Goal: Task Accomplishment & Management: Manage account settings

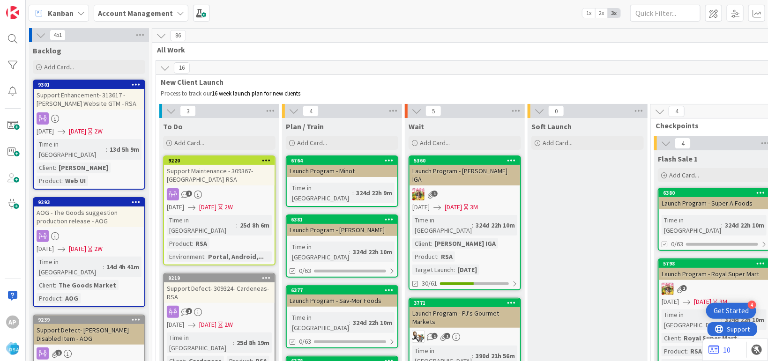
scroll to position [2000, 0]
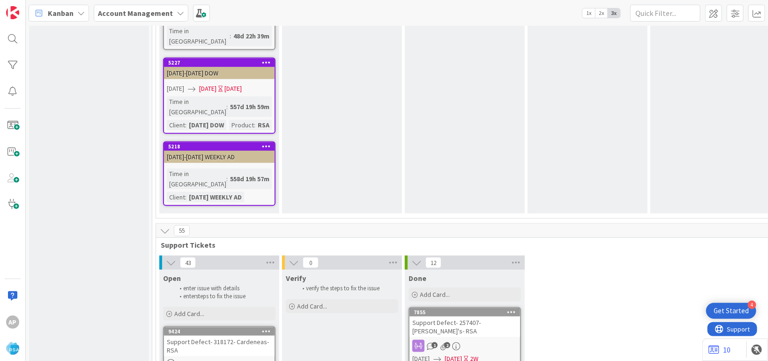
scroll to position [2000, 0]
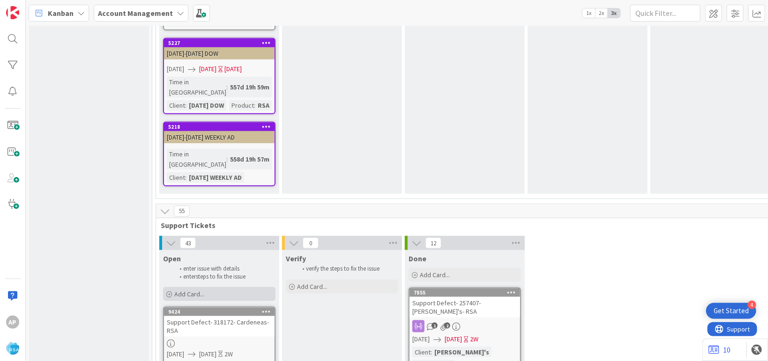
click at [212, 287] on div "Add Card..." at bounding box center [219, 294] width 113 height 14
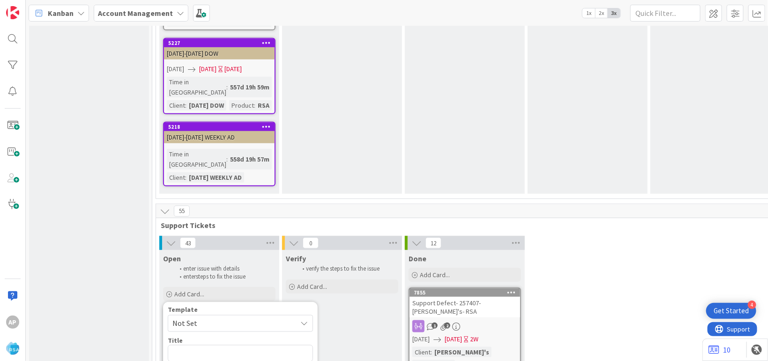
click at [219, 318] on span "Not Set" at bounding box center [231, 324] width 117 height 12
type textarea "x"
type textarea "Support Enhancement- Ticket Number- Client Name- Product Name"
click at [240, 318] on span "Support Enhancement- Ticket Number- Client Name- Product Name" at bounding box center [231, 324] width 117 height 12
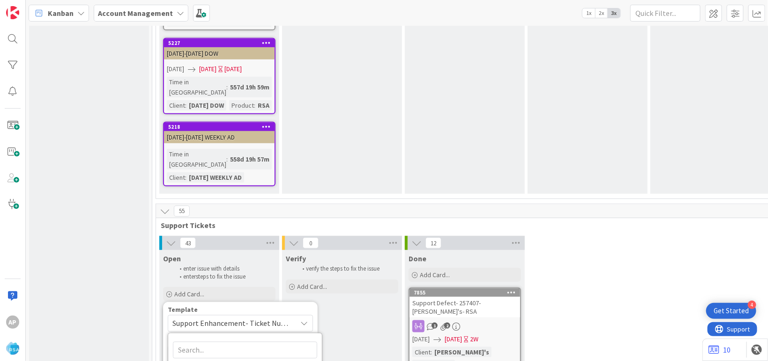
type textarea "x"
click at [269, 345] on textarea "Support Defect- Ticket Number- Client Name- Product Name" at bounding box center [240, 359] width 145 height 29
type textarea "Support Defect- Ticket Numbe- Client Name- Product Name"
type textarea "x"
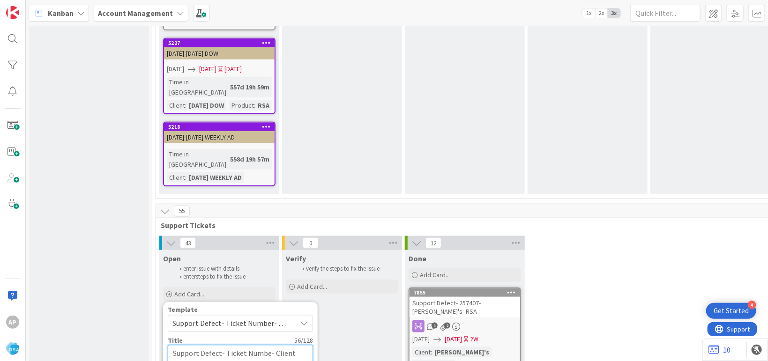
type textarea "Support Defect- Ticket Numb- Client Name- Product Name"
type textarea "x"
type textarea "Support Defect- Ticket Num- Client Name- Product Name"
type textarea "x"
type textarea "Support Defect- Ticket Nu- Client Name- Product Name"
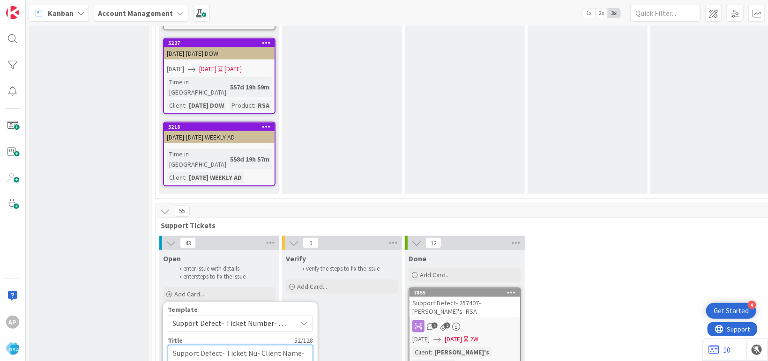
type textarea "x"
type textarea "Support Defect- Ticket N- Client Name- Product Name"
type textarea "x"
type textarea "Support Defect- Ticket - Client Name- Product Name"
type textarea "x"
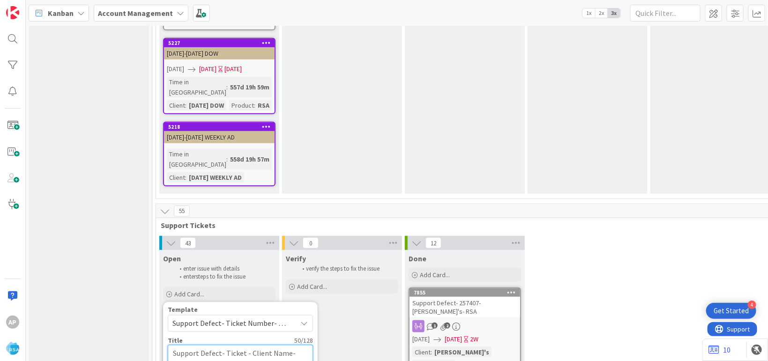
type textarea "Support Defect- Ticket- Client Name- Product Name"
type textarea "x"
type textarea "Support Defect- Ticke- Client Name- Product Name"
type textarea "x"
type textarea "Support Defect- Tick- Client Name- Product Name"
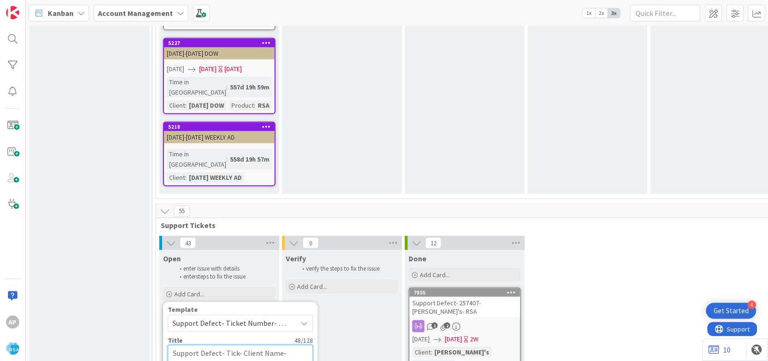
type textarea "x"
type textarea "Support Defect- Tic- Client Name- Product Name"
type textarea "x"
type textarea "Support Defect- Ti- Client Name- Product Name"
type textarea "x"
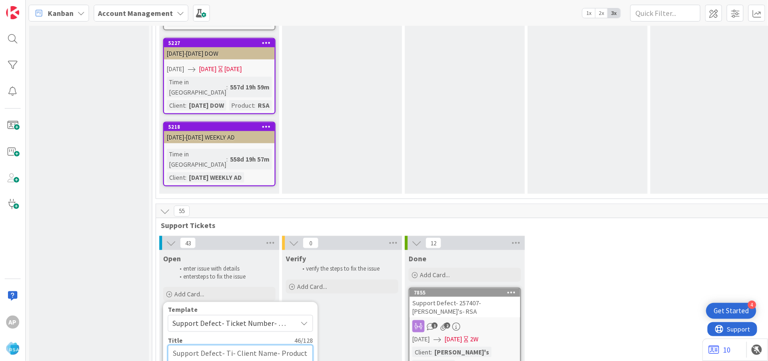
type textarea "Support Defect- T- Client Name- Product Name"
type textarea "x"
type textarea "Support Defect- - Client Name- Product Name"
type textarea "x"
type textarea "Support Defect- 3- Client Name- Product Name"
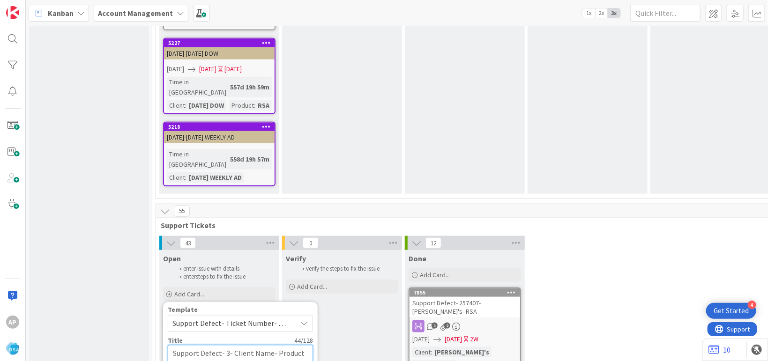
type textarea "x"
type textarea "Support Defect- 31- Client Name- Product Name"
type textarea "x"
type textarea "Support Defect- 318- Client Name- Product Name"
type textarea "x"
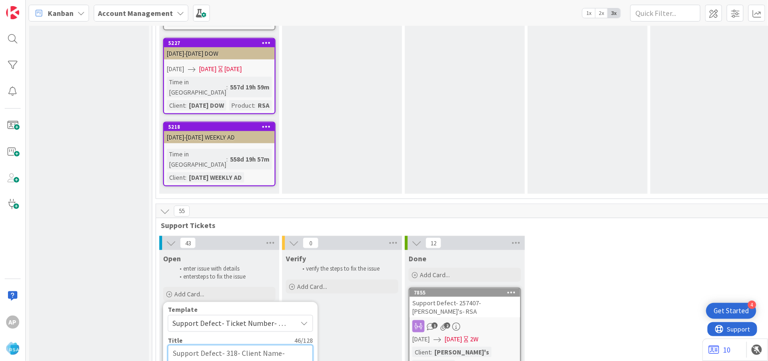
type textarea "Support Defect- 3182- Client Name- Product Name"
type textarea "x"
type textarea "Support Defect- 31821- Client Name- Product Name"
type textarea "x"
type textarea "Support Defect- 318210- Client Name- Product Name"
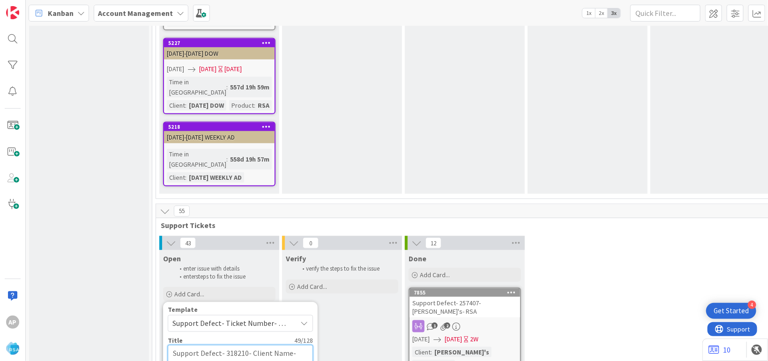
click at [286, 345] on textarea "Support Defect- 318210- Client Name- Product Name" at bounding box center [240, 359] width 145 height 29
click at [287, 345] on textarea "Support Defect- 318210- Client Name- Product Name" at bounding box center [240, 359] width 145 height 29
type textarea "x"
type textarea "Support Defect- 318210- Client Nam- Product Name"
type textarea "x"
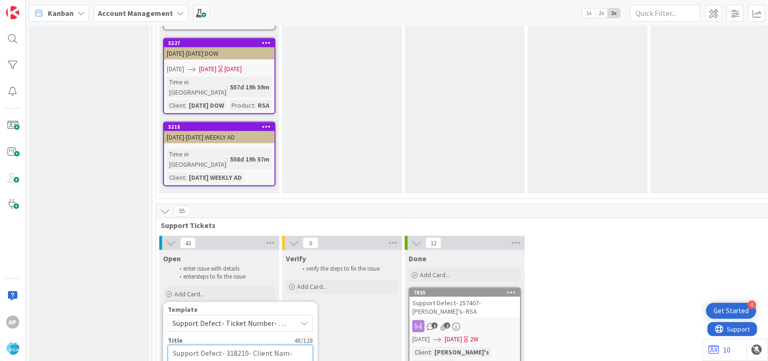
type textarea "Support Defect- 318210- Client Na- Product Name"
type textarea "x"
type textarea "Support Defect- 318210- Client N- Product Name"
type textarea "x"
type textarea "Support Defect- 318210- Client - Product Name"
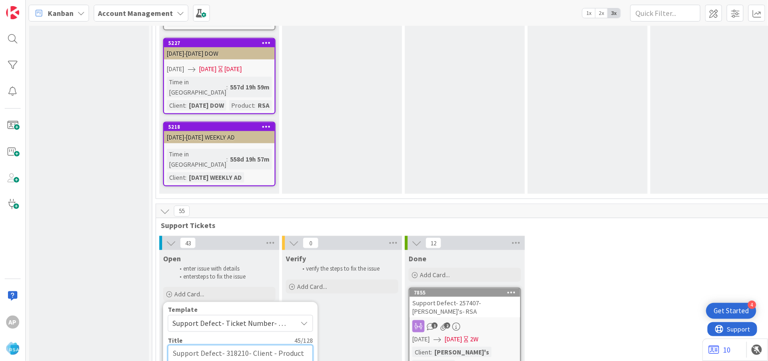
type textarea "x"
type textarea "Support Defect- 318210- Client- Product Name"
type textarea "x"
type textarea "Support Defect- 318210- Clien- Product Name"
type textarea "x"
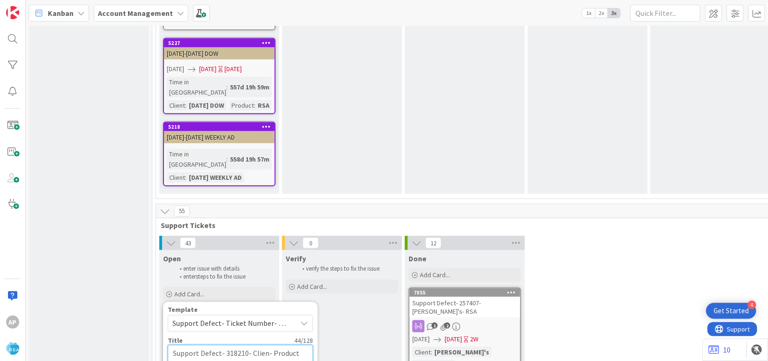
type textarea "Support Defect- 318210- Clie- Product Name"
type textarea "x"
type textarea "Support Defect- 318210- Cli- Product Name"
type textarea "x"
type textarea "Support Defect- 318210- C- Product Name"
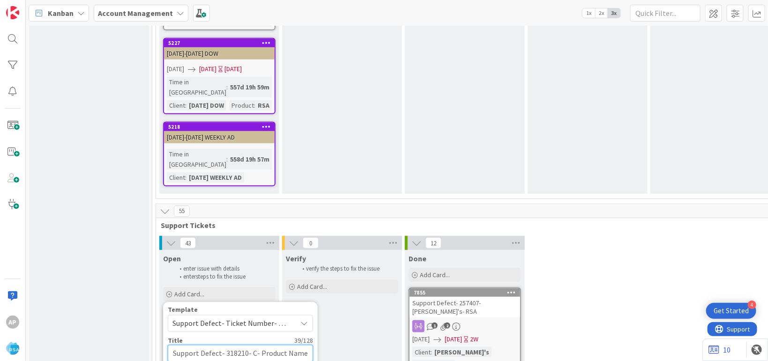
type textarea "x"
type textarea "Support Defect- 318210- - Product Name"
type textarea "x"
type textarea "Support Defect- 318210- T- Product Name"
type textarea "x"
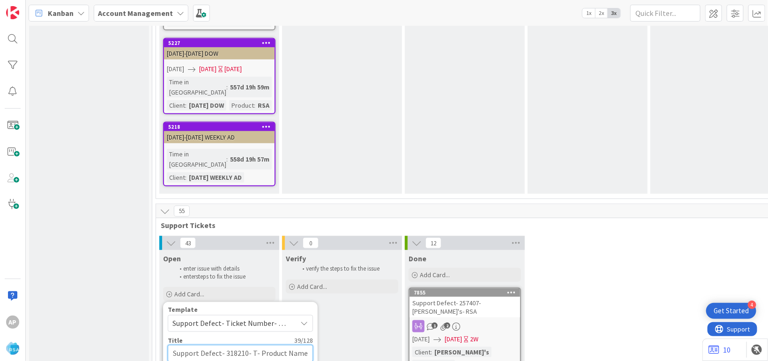
type textarea "Support Defect- 318210- To- Product Name"
type textarea "x"
type textarea "Support Defect- 318210- Ton- Product Name"
type textarea "x"
type textarea "Support Defect- 318210- Tony- Product Name"
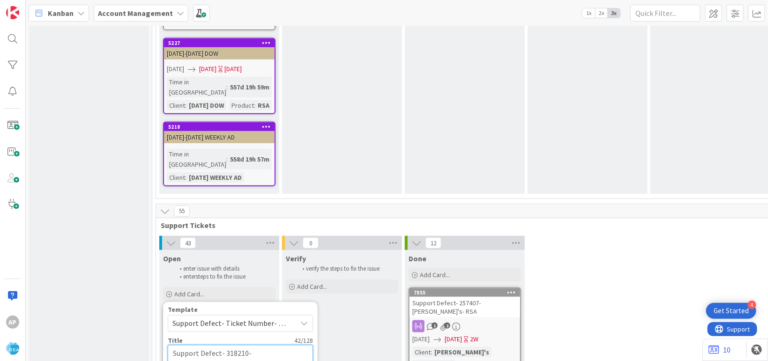
type textarea "x"
type textarea "Support Defect- 318210- Tonys- Product Name"
type textarea "x"
type textarea "Support Defect- 318210- Tonys - Product Name"
type textarea "x"
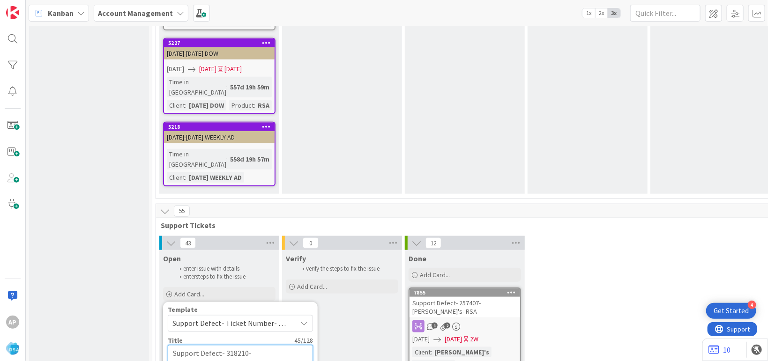
type textarea "Support Defect- 318210- Tonys & - Product Name"
type textarea "x"
type textarea "Support Defect- 318210- Tonys & C- Product Name"
type textarea "x"
type textarea "Support Defect- 318210- Tonys & Ca- Product Name"
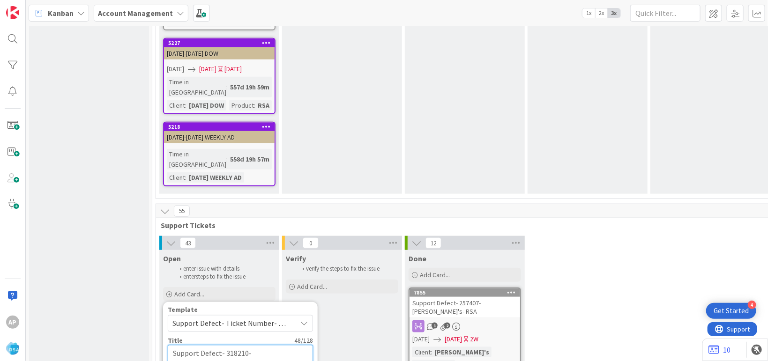
type textarea "x"
type textarea "Support Defect- 318210- Tonys & Car- Product Name"
type textarea "x"
type textarea "Support Defect- 318210- Tonys & Card- Product Name"
type textarea "x"
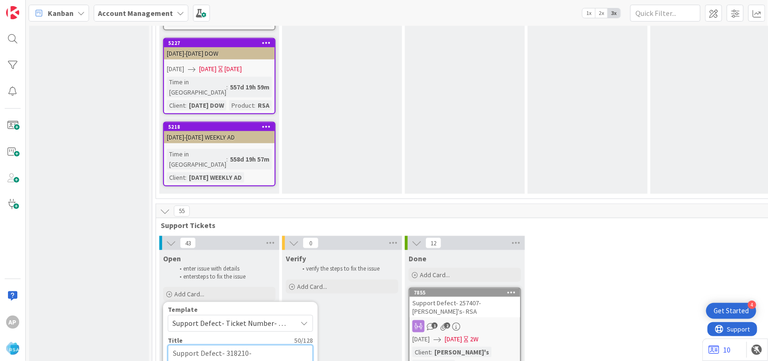
type textarea "Support Defect- 318210- Tonys & Carde- Product Name"
type textarea "x"
type textarea "Support Defect- 318210- Tonys & Carden- Product Name"
type textarea "x"
type textarea "Support Defect- 318210- Tonys & Cardene- Product Name"
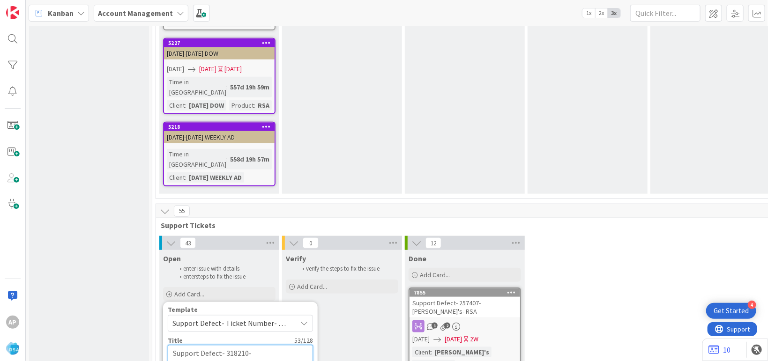
type textarea "x"
type textarea "Support Defect- 318210- Tonys & Cardenea- Product Name"
type textarea "x"
type textarea "Support Defect- 318210- Tonys & Cardeneas- Product Name"
click at [267, 345] on textarea "Support Defect- 318210- Tonys & Cardeneas- Product Name" at bounding box center [240, 359] width 145 height 29
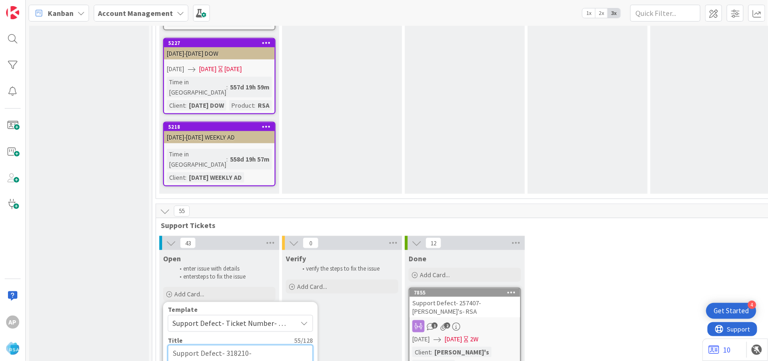
type textarea "x"
type textarea "Support Defect- 318210- Tonys & Cardeneas- Product Nam"
type textarea "x"
type textarea "Support Defect- 318210- Tonys & Cardeneas- Product Na"
type textarea "x"
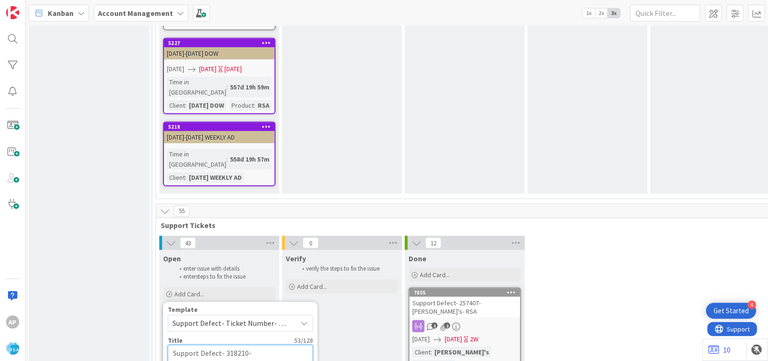
type textarea "Support Defect- 318210- Tonys & Cardeneas- Product N"
type textarea "x"
type textarea "Support Defect- 318210- Tonys & Cardeneas- Product"
type textarea "x"
type textarea "Support Defect- 318210- Tonys & Cardeneas- Product"
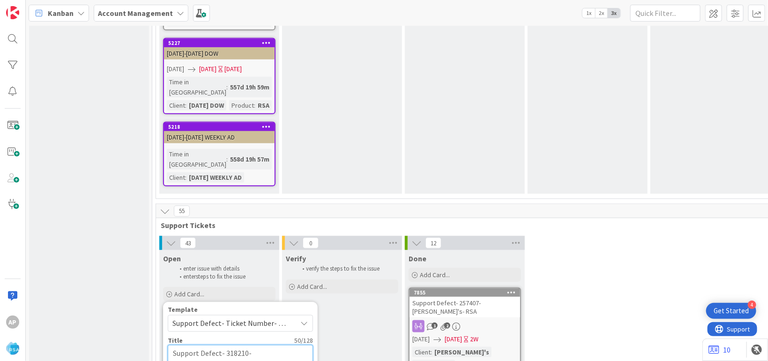
type textarea "x"
type textarea "Support Defect- 318210- Tonys & Cardeneas- Produc"
type textarea "x"
type textarea "Support Defect- 318210- Tonys & Cardeneas- Produ"
type textarea "x"
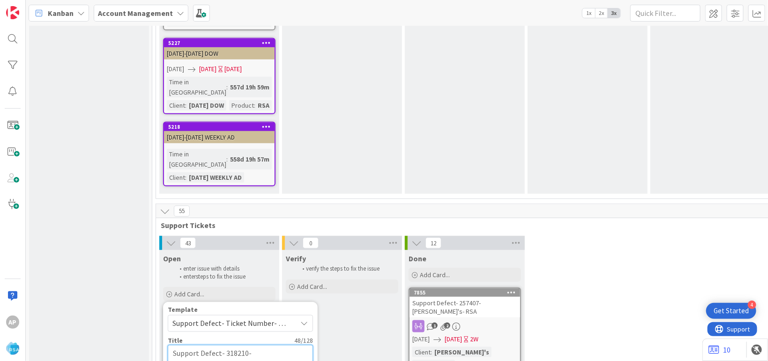
type textarea "Support Defect- 318210- Tonys & Cardeneas- Prod"
type textarea "x"
type textarea "Support Defect- 318210- Tonys & Cardeneas- Pro"
type textarea "x"
type textarea "Support Defect- 318210- Tonys & Cardeneas- Pr"
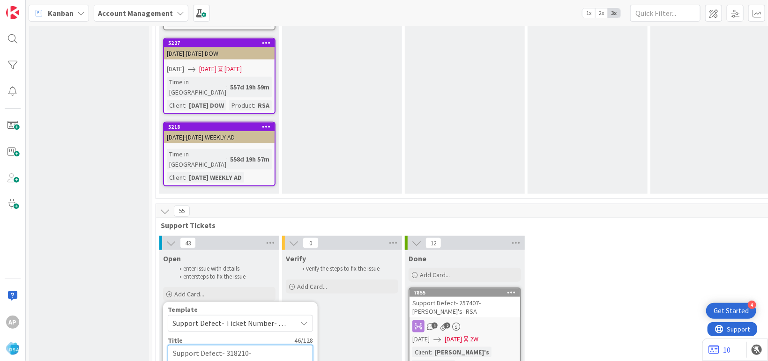
type textarea "x"
type textarea "Support Defect- 318210- Tonys & Cardeneas- P"
type textarea "x"
type textarea "Support Defect- 318210- Tonys & Cardeneas-"
type textarea "x"
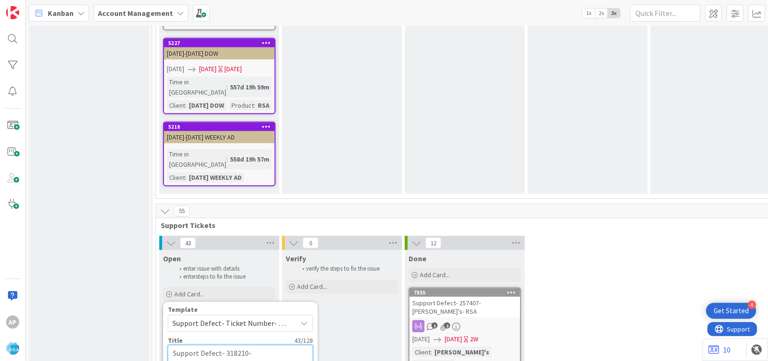
type textarea "Support Defect- 318210- Tonys & Cardeneas- R"
type textarea "x"
type textarea "Support Defect- 318210- Tonys & Cardeneas- RS"
type textarea "x"
type textarea "Support Defect- 318210- Tonys & Cardeneas- RSA"
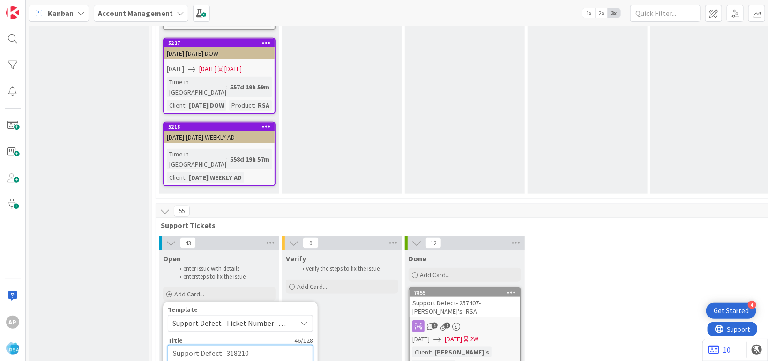
click at [193, 345] on textarea "Support Defect- 318210- Tonys & Cardeneas- RSA" at bounding box center [240, 359] width 145 height 29
type textarea "x"
type textarea "Support Defect- 318210- Tonys & Cardenas- RSA"
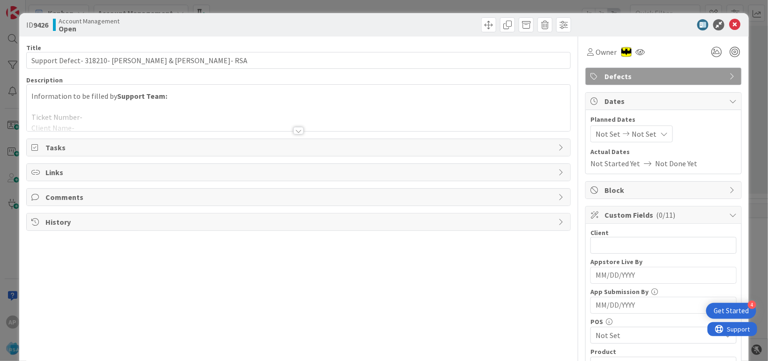
click at [98, 114] on div at bounding box center [299, 119] width 544 height 24
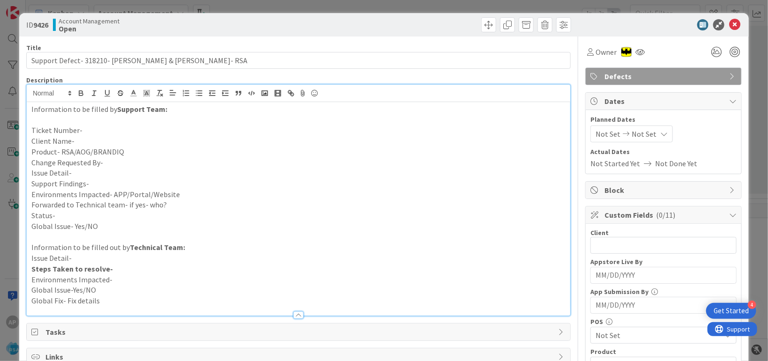
click at [90, 135] on div "Information to be filled by Support Team: Ticket Number- Client Name- Product- …" at bounding box center [299, 209] width 544 height 214
click at [91, 129] on p "Ticket Number-" at bounding box center [298, 130] width 534 height 11
click at [101, 129] on p "Ticket Number-318210" at bounding box center [298, 130] width 534 height 11
click at [84, 147] on p "Product- RSA/AOG/BRANDIQ" at bounding box center [298, 152] width 534 height 11
click at [82, 142] on p "Client Name-" at bounding box center [298, 141] width 534 height 11
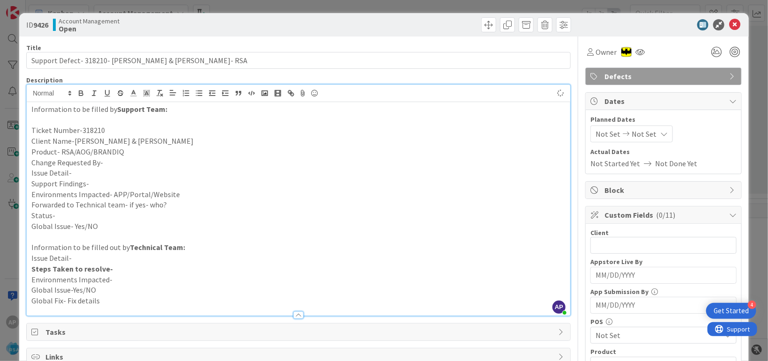
click at [190, 152] on p "Product- RSA/AOG/BRANDIQ" at bounding box center [298, 152] width 534 height 11
click at [140, 173] on p "Issue Detail-" at bounding box center [298, 173] width 534 height 11
click at [135, 166] on p "Change Requested By-" at bounding box center [298, 163] width 534 height 11
click at [89, 169] on p "Issue Detail-" at bounding box center [298, 173] width 534 height 11
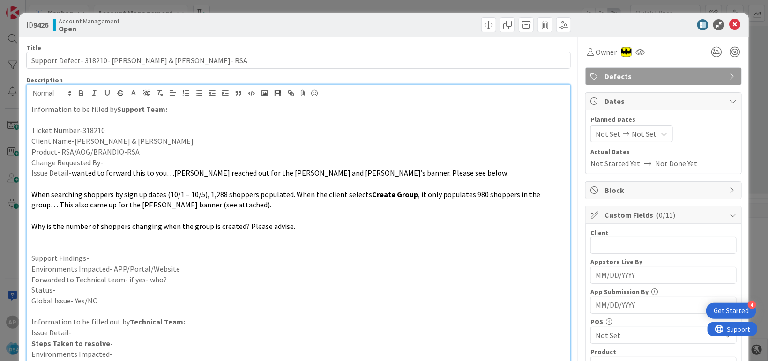
click at [124, 165] on p "Change Requested By-" at bounding box center [298, 163] width 534 height 11
click at [130, 162] on p "Change Requested By-" at bounding box center [298, 163] width 534 height 11
click at [102, 260] on p "Support Findings-" at bounding box center [298, 258] width 534 height 11
click at [98, 257] on p "Support Findings-" at bounding box center [298, 258] width 534 height 11
click at [110, 263] on p "Support Findings-We ahev to find" at bounding box center [298, 258] width 534 height 11
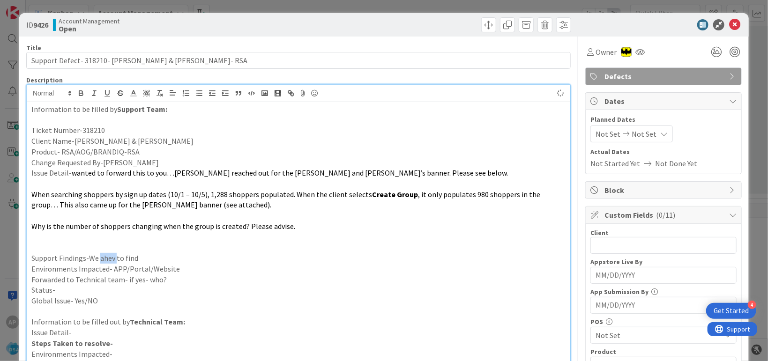
click at [112, 263] on p "Support Findings-We ahev to find" at bounding box center [298, 258] width 534 height 11
click at [158, 257] on p "Support Findings-We Have to find" at bounding box center [298, 258] width 534 height 11
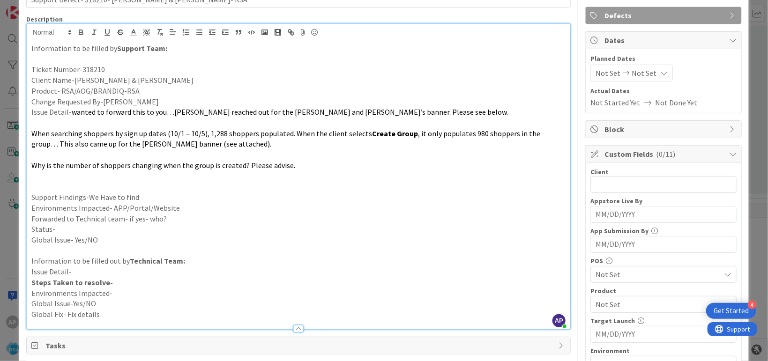
scroll to position [57, 0]
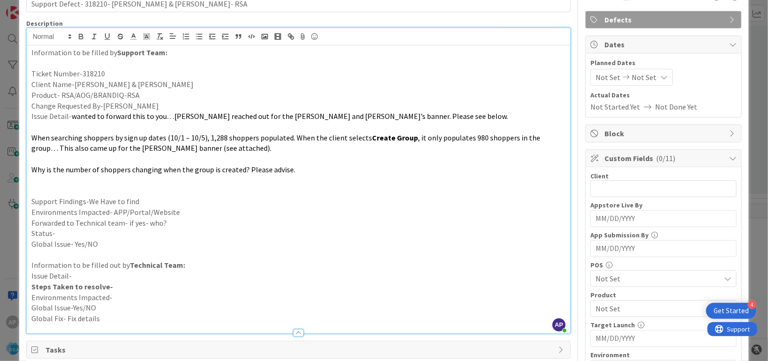
click at [156, 197] on p "Support Findings-We Have to find" at bounding box center [298, 201] width 534 height 11
click at [233, 210] on p "Environments Impacted- APP/Portal/Website" at bounding box center [298, 212] width 534 height 11
click at [267, 202] on p "Support Findings-We Have to find why the reports are not showing" at bounding box center [298, 201] width 534 height 11
drag, startPoint x: 172, startPoint y: 136, endPoint x: 182, endPoint y: 135, distance: 10.4
click at [182, 135] on span "When searching shoppers by sign up dates (10/1 – 10/5), 1,288 shoppers populate…" at bounding box center [201, 137] width 341 height 9
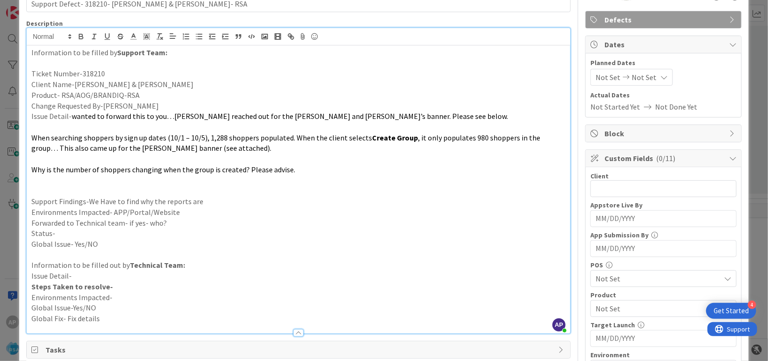
click at [264, 141] on span "When searching shoppers by sign up dates (10/1 – 10/5), 1,288 shoppers populate…" at bounding box center [201, 137] width 341 height 9
click at [202, 201] on p "Support Findings-We Have to find why the reports are" at bounding box center [298, 201] width 534 height 11
click at [205, 214] on p "Environments Impacted- APP/Portal/Website" at bounding box center [298, 212] width 534 height 11
click at [170, 225] on p "Forwarded to Technical team- if yes- who?" at bounding box center [298, 223] width 534 height 11
click at [75, 236] on p "Status-" at bounding box center [298, 233] width 534 height 11
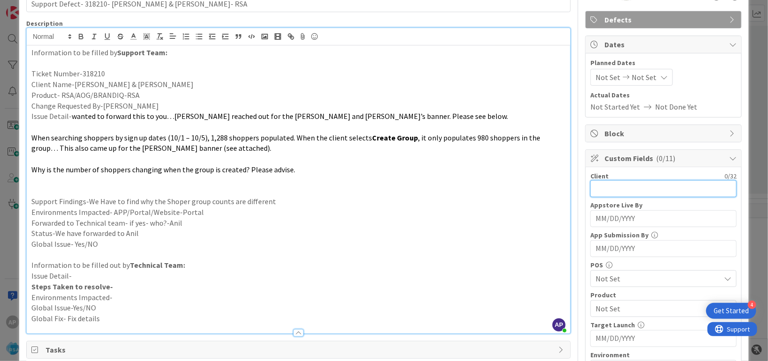
click at [599, 188] on input "text" at bounding box center [664, 188] width 146 height 17
drag, startPoint x: 148, startPoint y: 87, endPoint x: 73, endPoint y: 85, distance: 75.5
click at [73, 85] on p "Client Name-Tonys & Cardeneas" at bounding box center [298, 84] width 534 height 11
copy p "Tonys & Cardeneas"
click at [601, 187] on input "text" at bounding box center [664, 188] width 146 height 17
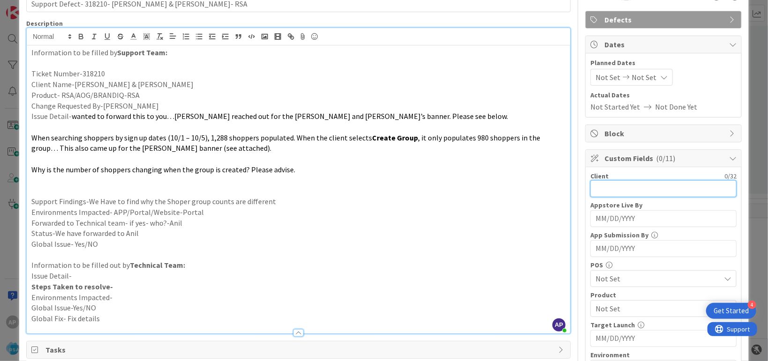
paste input "Tonys & Cardeneas"
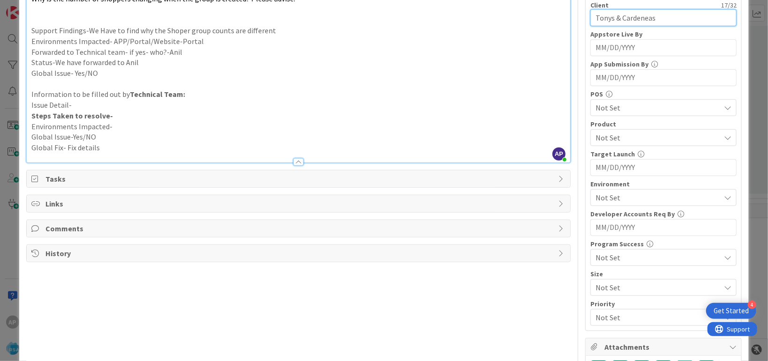
scroll to position [228, 0]
type input "Tonys & Cardeneas"
click at [600, 142] on span "Not Set" at bounding box center [658, 137] width 125 height 11
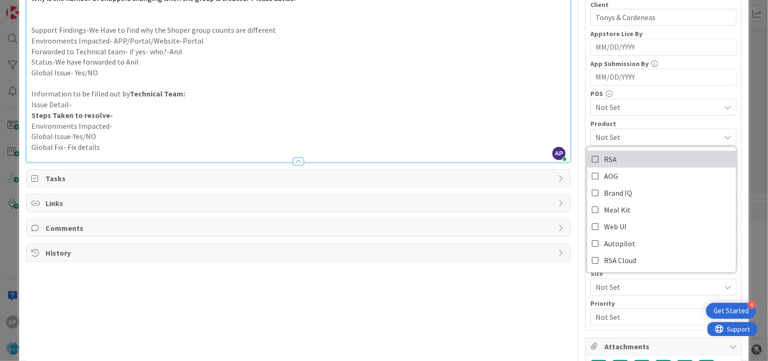
click at [604, 153] on span "RSA" at bounding box center [610, 159] width 13 height 14
click at [479, 118] on p "Steps Taken to resolve-" at bounding box center [298, 115] width 534 height 11
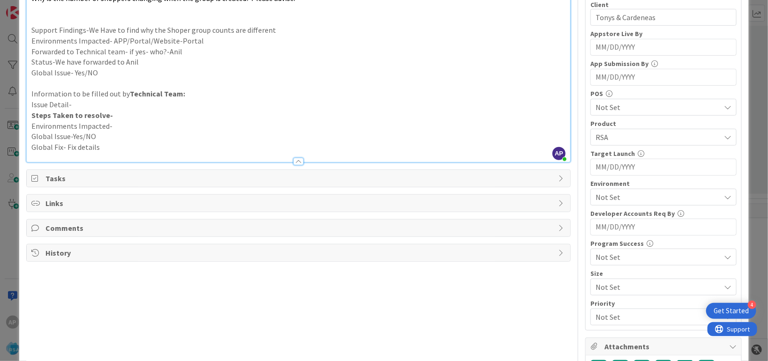
click at [607, 202] on div "Not Set" at bounding box center [664, 197] width 146 height 17
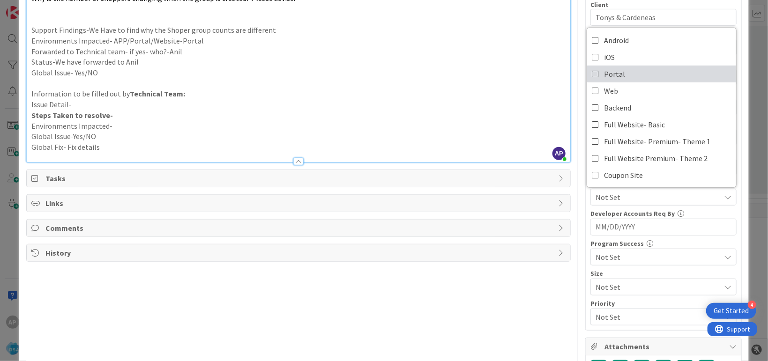
click at [609, 66] on link "Portal" at bounding box center [661, 74] width 149 height 17
click at [555, 85] on p at bounding box center [298, 83] width 534 height 11
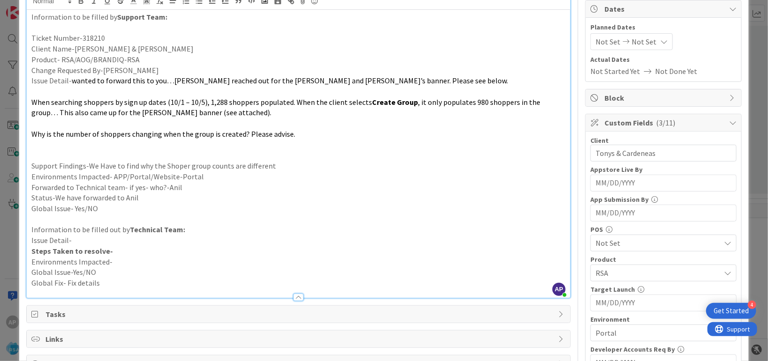
scroll to position [0, 0]
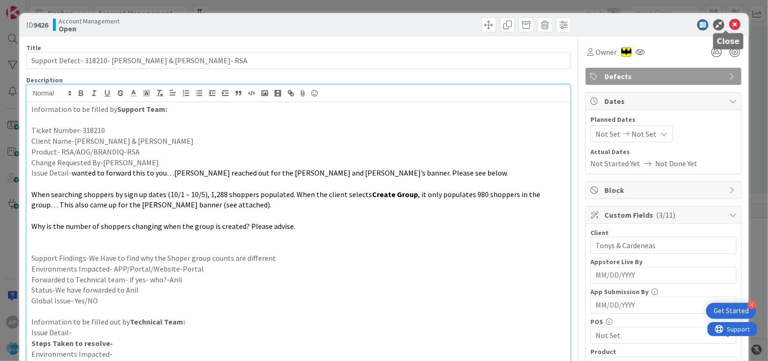
click at [729, 23] on icon at bounding box center [734, 24] width 11 height 11
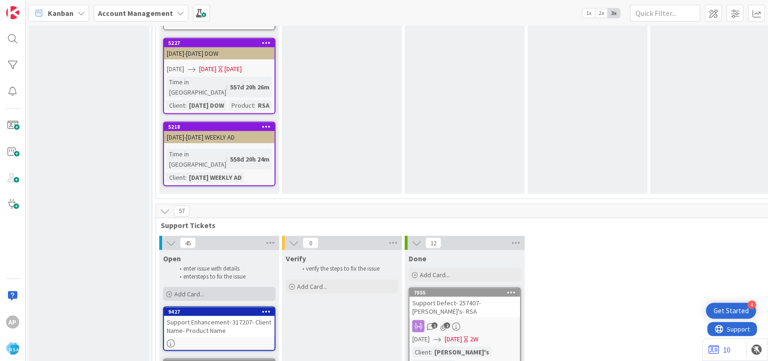
click at [207, 287] on div "Add Card..." at bounding box center [219, 294] width 113 height 14
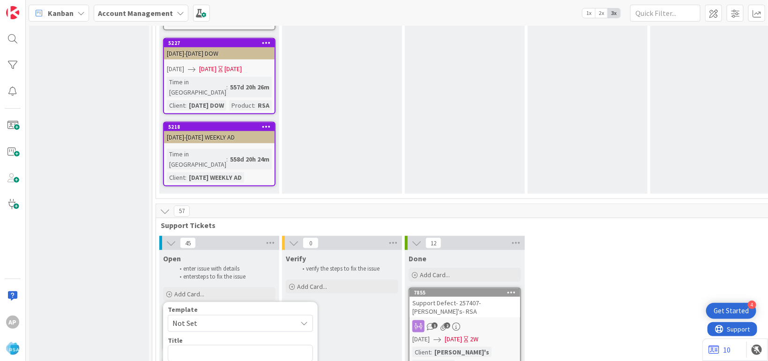
click at [218, 318] on span "Not Set" at bounding box center [231, 324] width 117 height 12
type textarea "x"
type textarea "Support Maintenance - Ticket Number-"
click at [293, 345] on textarea "Support Maintenance - Ticket Number-" at bounding box center [240, 353] width 145 height 17
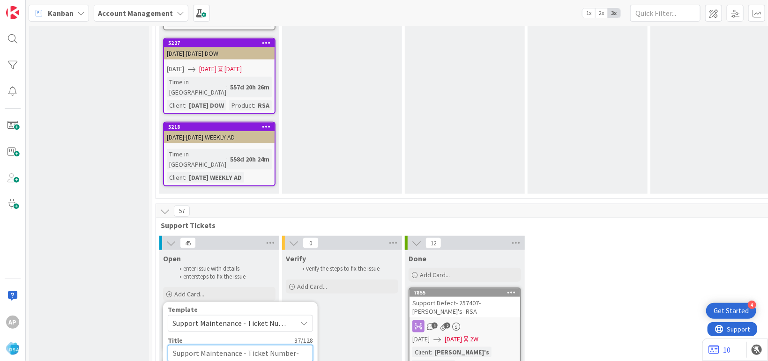
drag, startPoint x: 291, startPoint y: 150, endPoint x: 258, endPoint y: 151, distance: 33.3
click at [258, 345] on textarea "Support Maintenance - Ticket Number-" at bounding box center [240, 353] width 145 height 17
click at [259, 345] on textarea "Support Maintenance - Ticket Number-" at bounding box center [240, 353] width 145 height 17
drag, startPoint x: 246, startPoint y: 151, endPoint x: 291, endPoint y: 147, distance: 45.7
click at [291, 345] on textarea "Support Maintenance - Ticket Number-" at bounding box center [240, 353] width 145 height 17
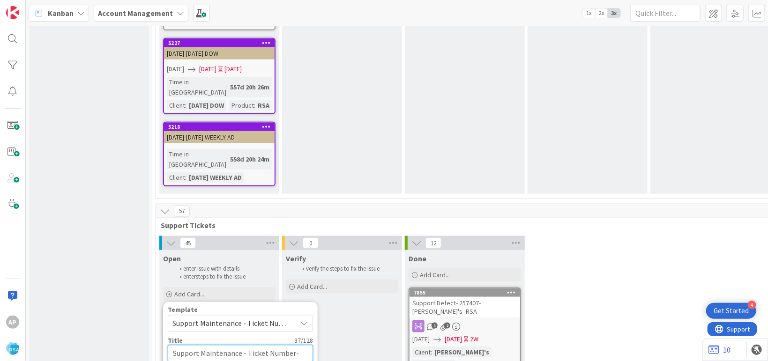
paste textarea "#318179"
type textarea "x"
type textarea "Support Maintenance - #318179-"
drag, startPoint x: 246, startPoint y: 149, endPoint x: 264, endPoint y: 173, distance: 30.6
click at [246, 345] on textarea "Support Maintenance - #318179-" at bounding box center [240, 353] width 145 height 17
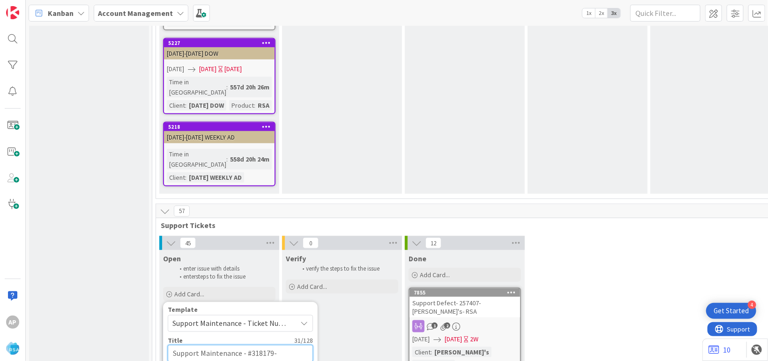
type textarea "x"
click at [281, 345] on textarea "Support Maintenance - 318179-" at bounding box center [240, 353] width 145 height 17
type textarea "Support Maintenance - 318179-"
click at [270, 345] on textarea "Support Maintenance - 318179-" at bounding box center [240, 353] width 145 height 17
paste textarea "County Fair Foods SD"
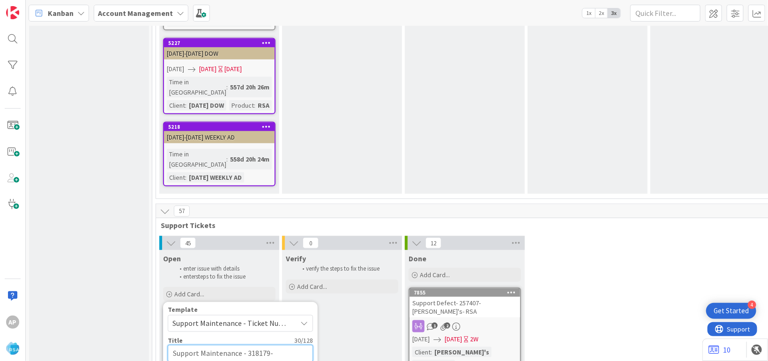
type textarea "x"
type textarea "Support Maintenance - 318179-County Fair Foods SD"
type textarea "x"
type textarea "Support Maintenance - 318179-County Fair Foods SD-"
type textarea "x"
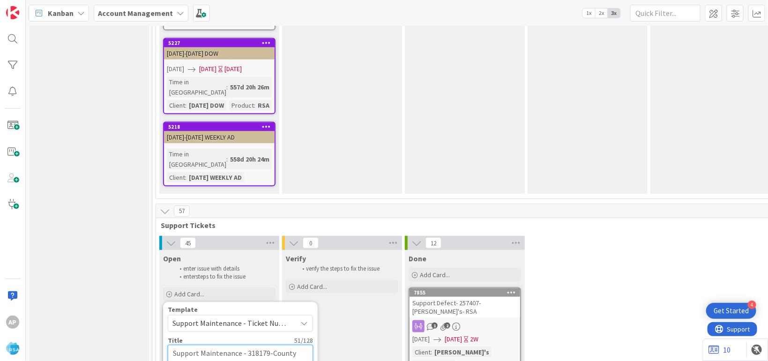
type textarea "Support Maintenance - 318179-County Fair Foods SD-R"
type textarea "x"
type textarea "Support Maintenance - 318179-County Fair Foods SD-RS"
type textarea "x"
type textarea "Support Maintenance - 318179-County Fair Foods SD-RSA"
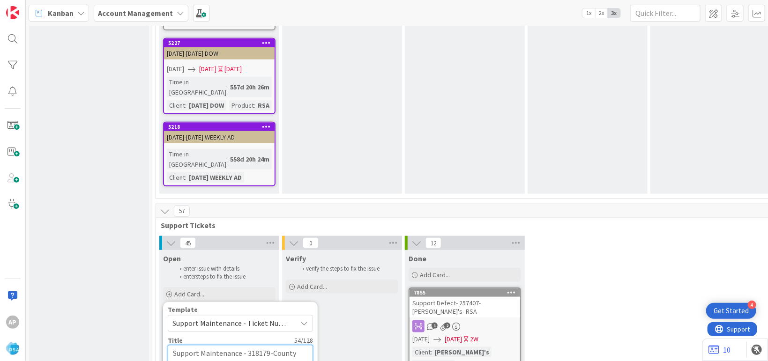
type textarea "x"
type textarea "Support Maintenance - 318179-County Fair Foods SD-RSA"
drag, startPoint x: 271, startPoint y: 222, endPoint x: 254, endPoint y: 171, distance: 54.0
click at [205, 345] on textarea "Support Maintenance - 318179-County Fair Foods SD-RSA" at bounding box center [240, 359] width 145 height 29
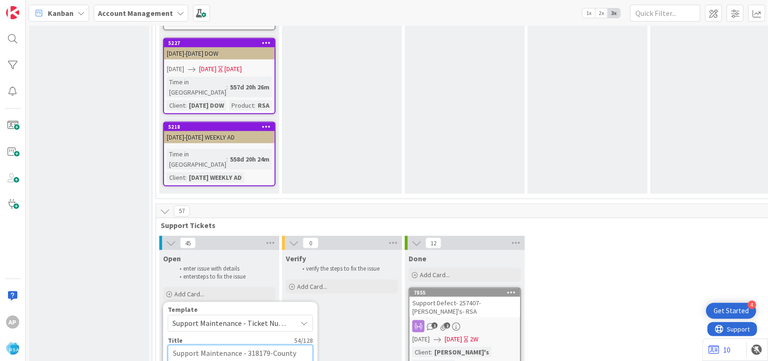
type textarea "x"
type textarea "Support Maintenance - 318179-County Fair Foods SD- RSA"
click at [287, 345] on textarea "Support Maintenance - 318179-County Fair Foods SD- RSA" at bounding box center [240, 359] width 145 height 29
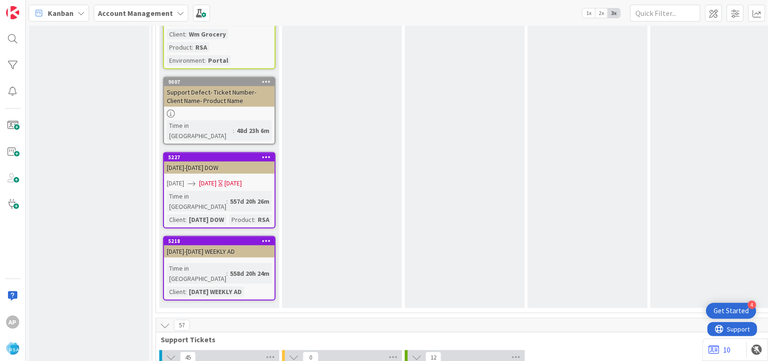
type textarea "x"
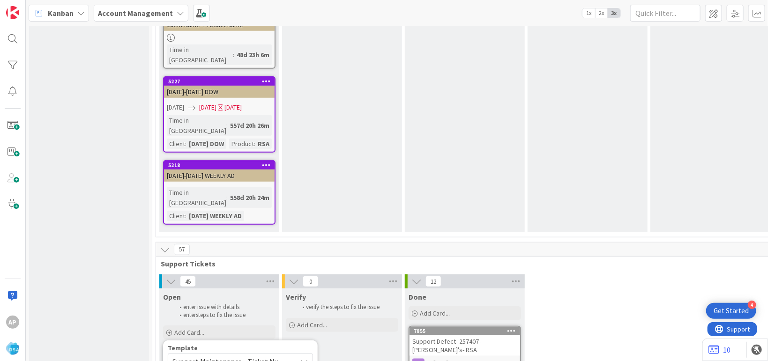
scroll to position [2000, 0]
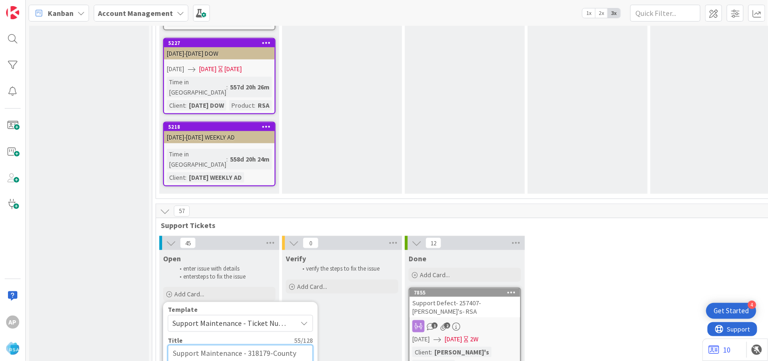
type textarea "Support Maintenance - 318179-County Fair Foods SD- RSA"
click at [253, 315] on span "Support Maintenance - Ticket Number-" at bounding box center [240, 323] width 145 height 17
type textarea "x"
click at [224, 307] on div "Template" at bounding box center [240, 310] width 145 height 7
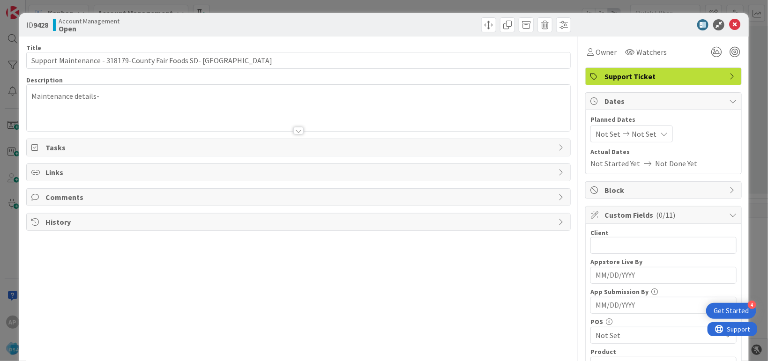
click at [167, 115] on div at bounding box center [299, 119] width 544 height 24
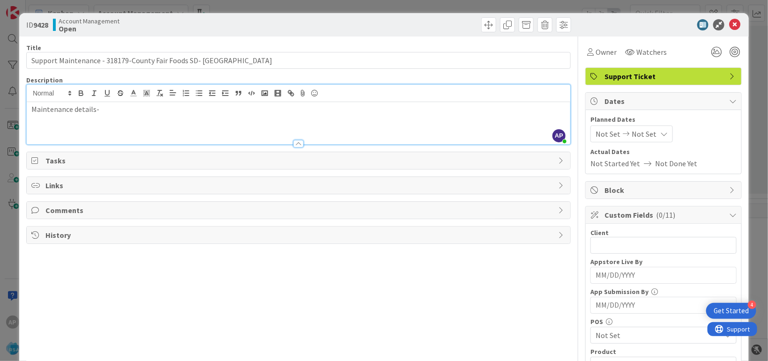
click at [113, 114] on p "Maintenance details-" at bounding box center [298, 109] width 534 height 11
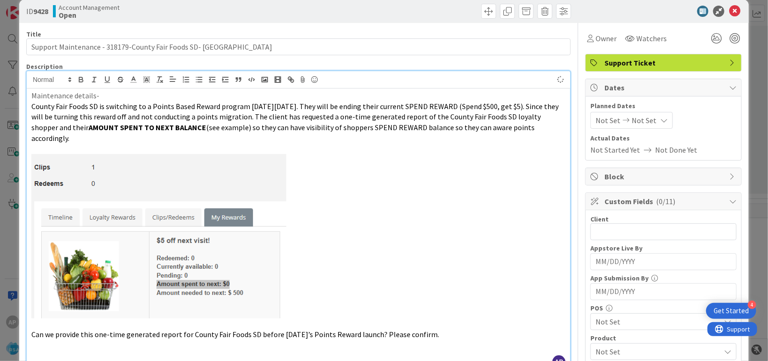
scroll to position [13, 0]
click at [591, 118] on div "Not Set Not Set" at bounding box center [632, 121] width 83 height 17
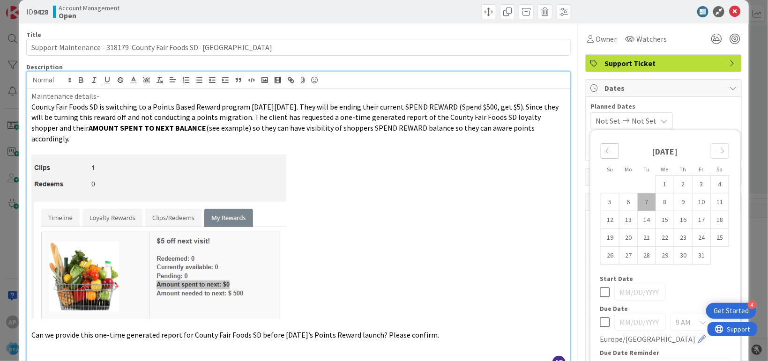
click at [601, 146] on div "Move backward to switch to the previous month." at bounding box center [610, 150] width 18 height 15
click at [620, 254] on td "29" at bounding box center [629, 256] width 18 height 18
type input "[DATE]"
click at [647, 115] on div "09/29/2025 Not Set" at bounding box center [631, 121] width 80 height 17
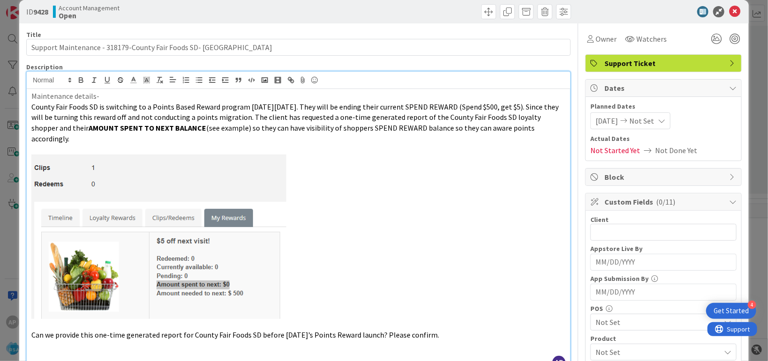
click at [644, 117] on span "Not Set" at bounding box center [642, 120] width 25 height 11
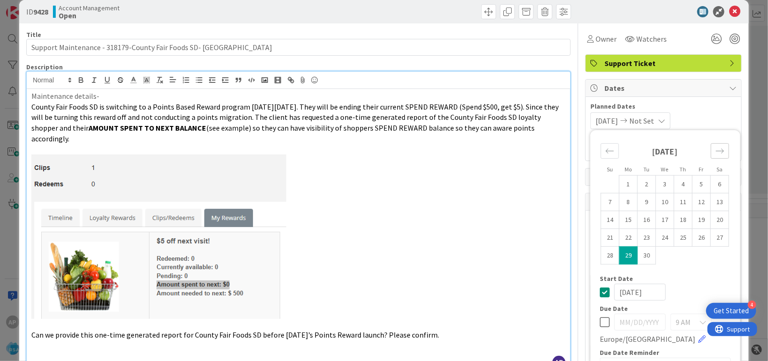
click at [716, 150] on icon "Move forward to switch to the next month." at bounding box center [720, 151] width 9 height 9
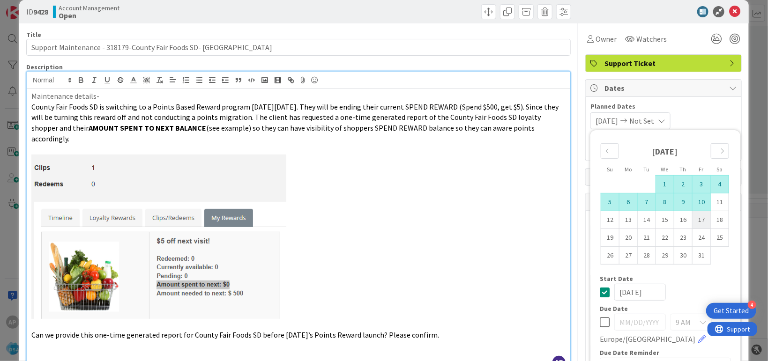
click at [693, 211] on td "17" at bounding box center [702, 220] width 18 height 18
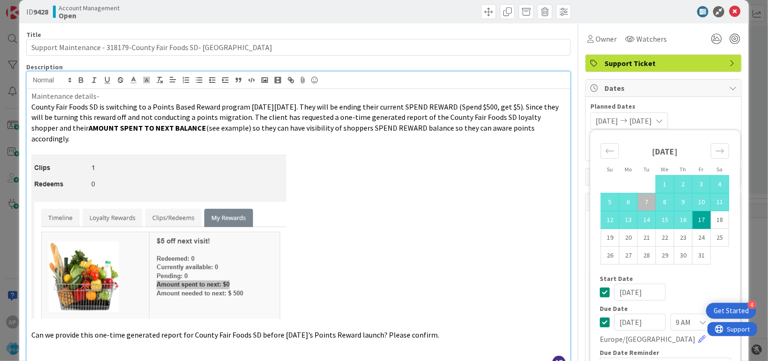
type input "10/17/2025"
click at [693, 199] on td "10" at bounding box center [702, 202] width 18 height 18
type input "[DATE]"
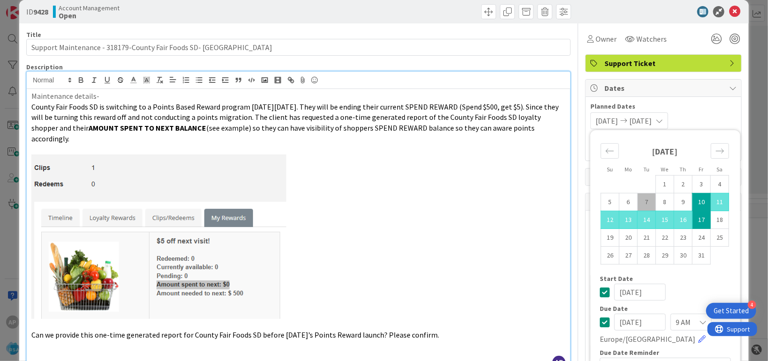
click at [694, 217] on td "17" at bounding box center [702, 220] width 18 height 18
click at [693, 201] on td "10" at bounding box center [702, 202] width 18 height 18
click at [522, 222] on p at bounding box center [298, 237] width 534 height 165
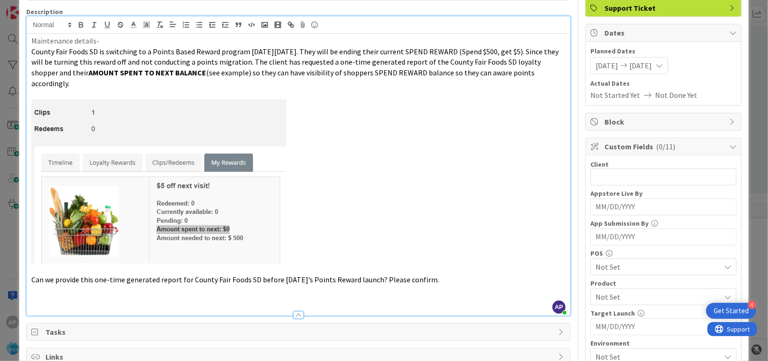
scroll to position [70, 0]
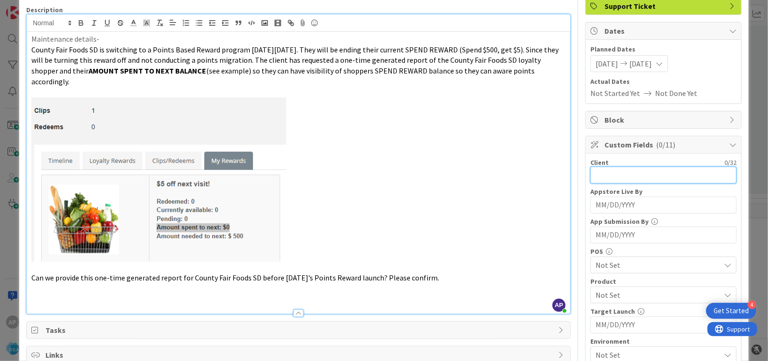
click at [608, 175] on input "text" at bounding box center [664, 175] width 146 height 17
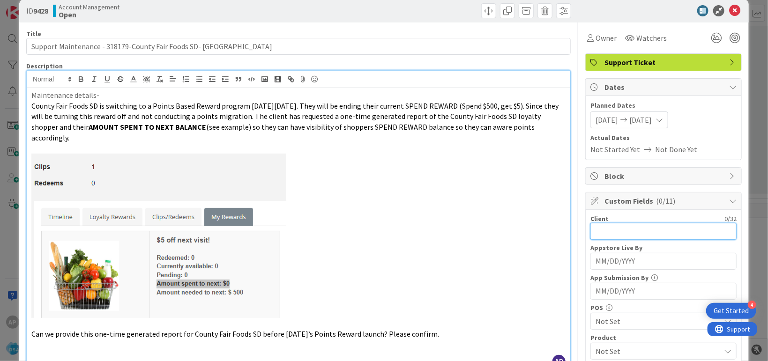
scroll to position [13, 0]
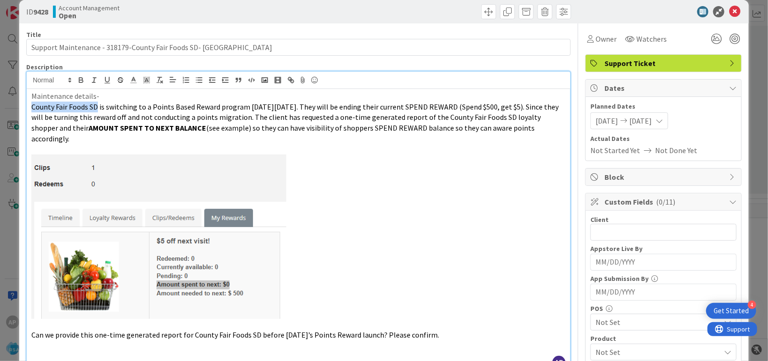
drag, startPoint x: 96, startPoint y: 108, endPoint x: 24, endPoint y: 107, distance: 71.7
click at [27, 107] on div "Maintenance details- County Fair Foods SD is switching to a Points Based Reward…" at bounding box center [299, 230] width 544 height 282
copy span "County Fair Foods SD"
click at [612, 237] on input "text" at bounding box center [664, 232] width 146 height 17
paste input "County Fair Foods SD"
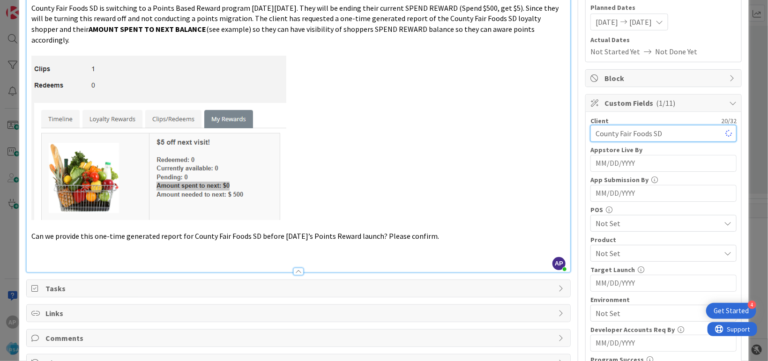
scroll to position [128, 0]
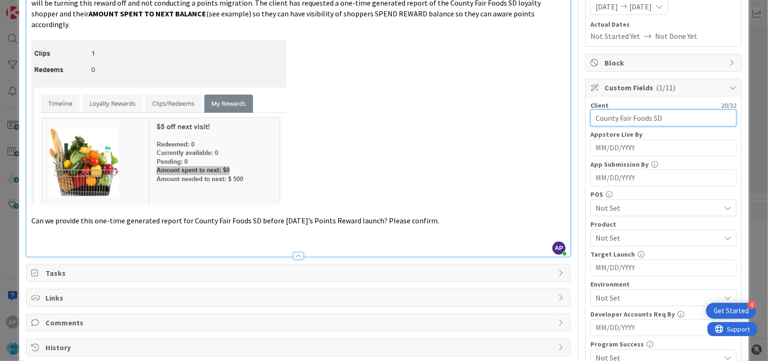
type input "County Fair Foods SD"
click at [618, 238] on span "Not Set" at bounding box center [658, 238] width 125 height 11
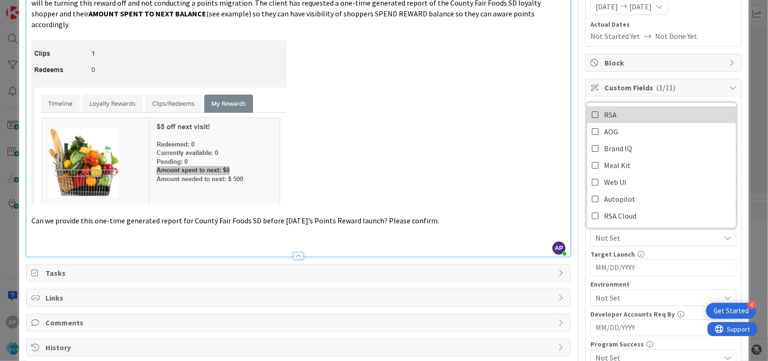
click at [604, 113] on span "RSA" at bounding box center [610, 115] width 13 height 14
click at [492, 116] on p at bounding box center [298, 122] width 534 height 165
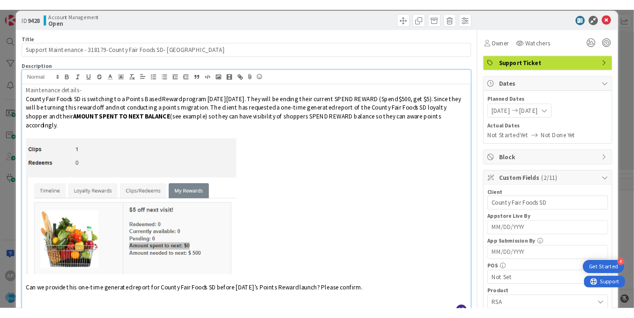
scroll to position [0, 0]
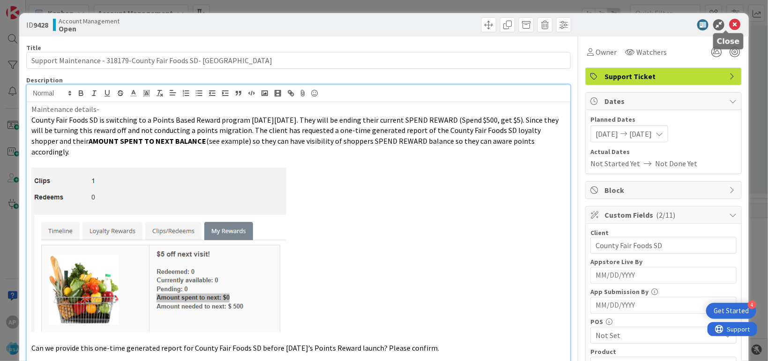
click at [728, 19] on div "ID 9428 Account Management Open" at bounding box center [384, 24] width 730 height 23
click at [729, 25] on icon at bounding box center [734, 24] width 11 height 11
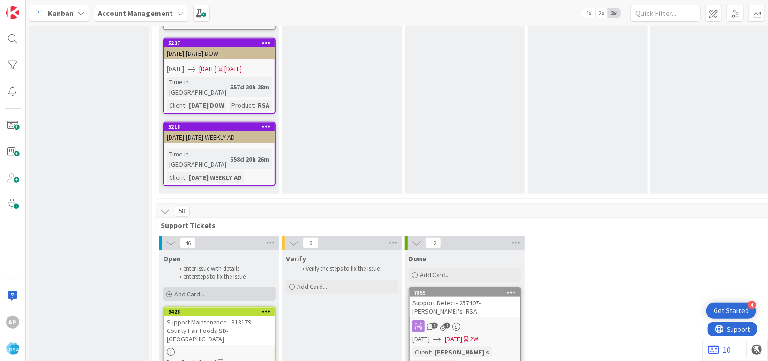
click at [179, 290] on span "Add Card..." at bounding box center [189, 294] width 30 height 8
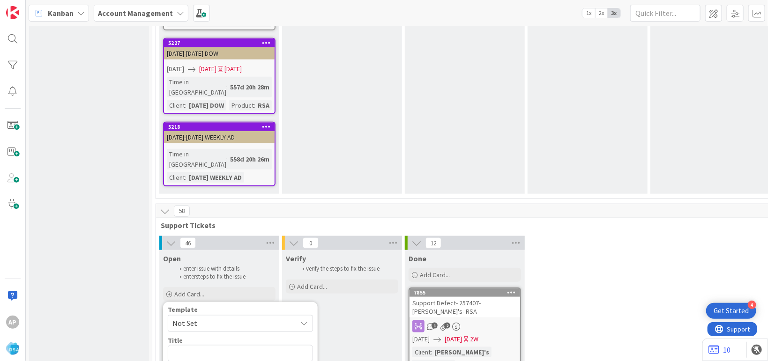
click at [202, 318] on span "Not Set" at bounding box center [231, 324] width 117 height 12
type textarea "x"
type textarea "Support Defect- Ticket Number- Client Name- Product Name"
click at [263, 345] on textarea "Support Defect- Ticket Number- Client Name- Product Name" at bounding box center [240, 359] width 145 height 29
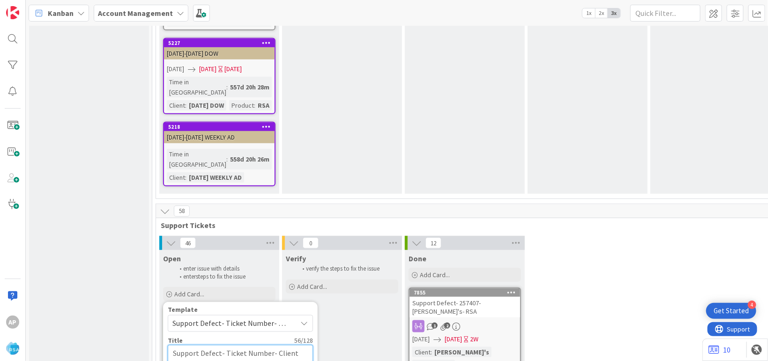
click at [271, 345] on textarea "Support Defect- Ticket Number- Client Name- Product Name" at bounding box center [240, 359] width 145 height 29
type textarea "x"
type textarea "Support Defect- Ticket Numbe- Client Name- Product Name"
type textarea "x"
type textarea "Support Defect- Ticket Numb- Client Name- Product Name"
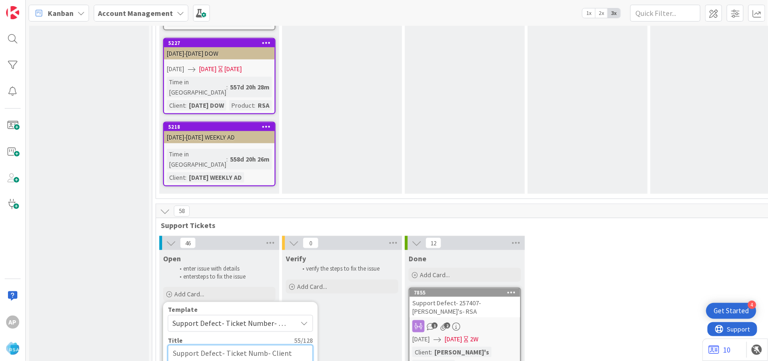
type textarea "x"
type textarea "Support Defect- Ticket Num- Client Name- Product Name"
type textarea "x"
type textarea "Support Defect- Ticket Nu- Client Name- Product Name"
type textarea "x"
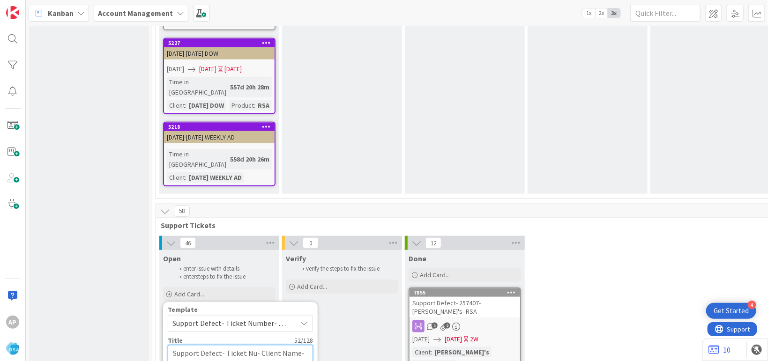
type textarea "Support Defect- Ticket N- Client Name- Product Name"
type textarea "x"
type textarea "Support Defect- Ticket - Client Name- Product Name"
type textarea "x"
type textarea "Support Defect- Ticket- Client Name- Product Name"
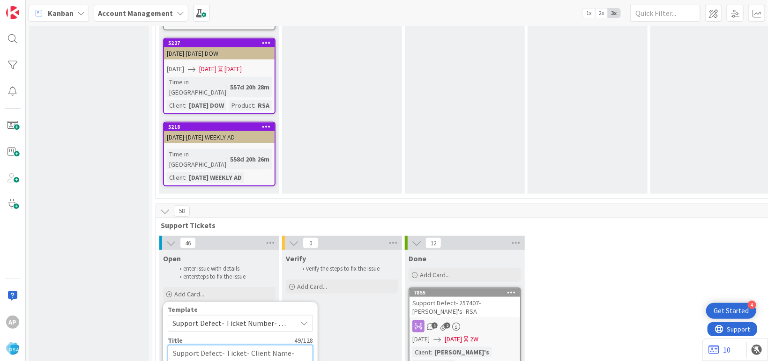
type textarea "x"
type textarea "Support Defect- Ticke- Client Name- Product Name"
type textarea "x"
type textarea "Support Defect- Tick- Client Name- Product Name"
type textarea "x"
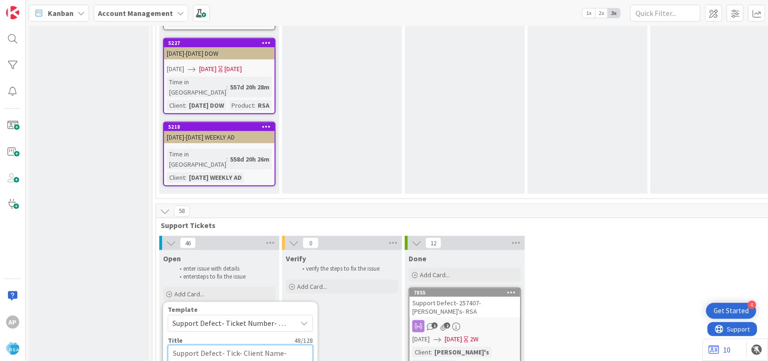
type textarea "Support Defect- Tic- Client Name- Product Name"
type textarea "x"
type textarea "Support Defect- Ti- Client Name- Product Name"
type textarea "x"
type textarea "Support Defect- T- Client Name- Product Name"
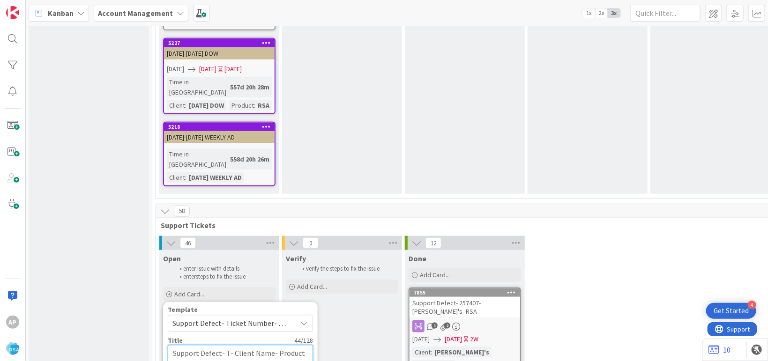
type textarea "x"
type textarea "Support Defect- - Client Name- Product Name"
type textarea "x"
type textarea "Support Defect- 3- Client Name- Product Name"
type textarea "x"
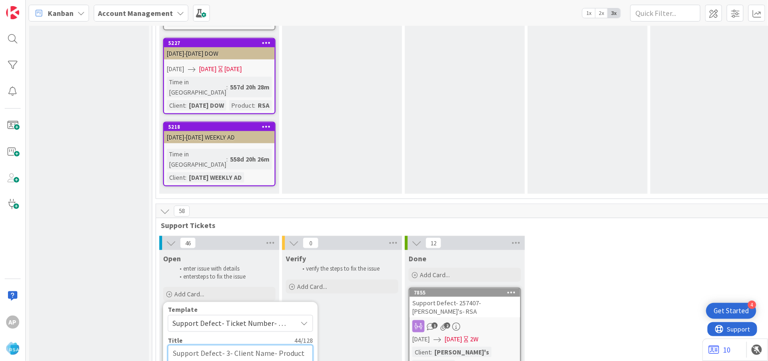
type textarea "Support Defect- 31- Client Name- Product Name"
type textarea "x"
type textarea "Support Defect- 316- Client Name- Product Name"
type textarea "x"
type textarea "Support Defect- 3162- Client Name- Product Name"
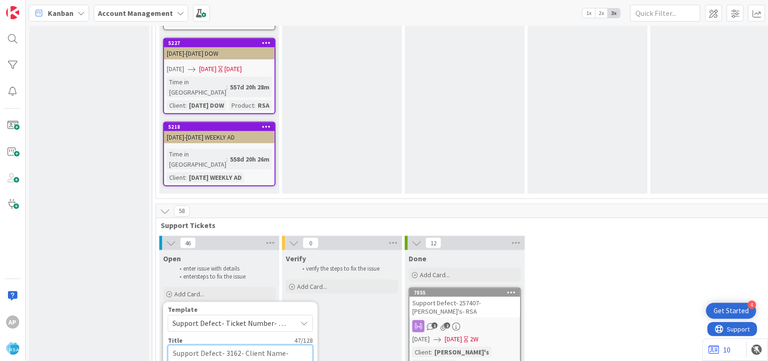
type textarea "x"
type textarea "Support Defect- 31628- Client Name- Product Name"
type textarea "x"
type textarea "Support Defect- 316285- Client Name- Product Name"
drag, startPoint x: 286, startPoint y: 151, endPoint x: 286, endPoint y: 166, distance: 15.5
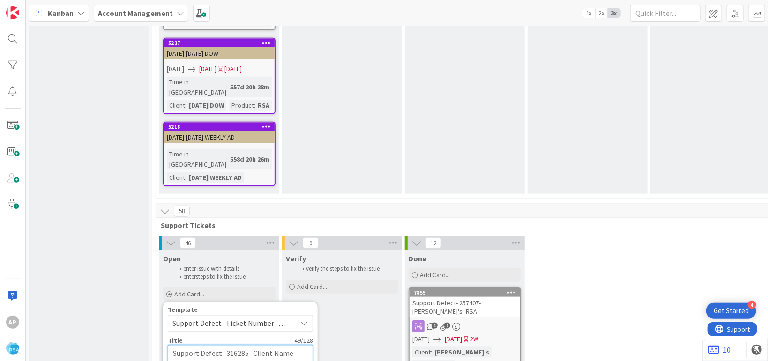
click at [287, 345] on textarea "Support Defect- 316285- Client Name- Product Name" at bounding box center [240, 359] width 145 height 29
type textarea "x"
type textarea "Support Defect- 316285- Client Nam- Product Name"
type textarea "x"
type textarea "Support Defect- 316285- Client Na- Product Name"
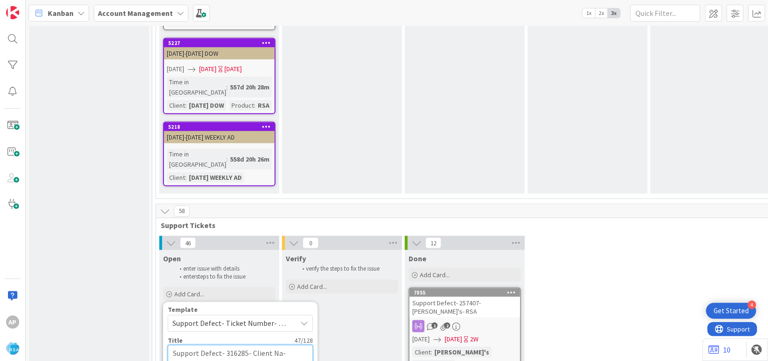
type textarea "x"
type textarea "Support Defect- 316285- Client N- Product Name"
type textarea "x"
click at [226, 345] on textarea "Support Defect- 316285- Moodys Market - Product Name" at bounding box center [240, 359] width 145 height 29
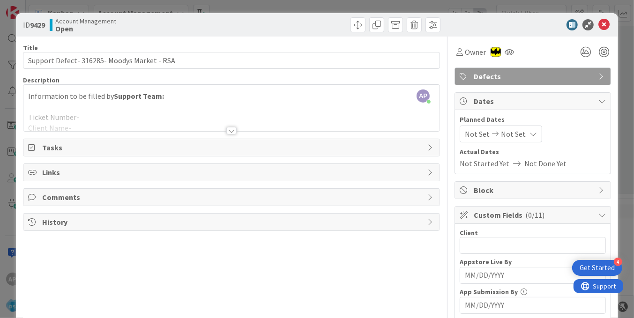
click at [79, 113] on div at bounding box center [231, 119] width 416 height 24
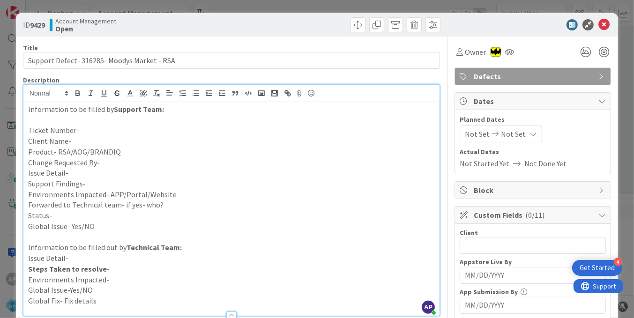
click at [78, 171] on p "Issue Detail-" at bounding box center [231, 173] width 407 height 11
paste div
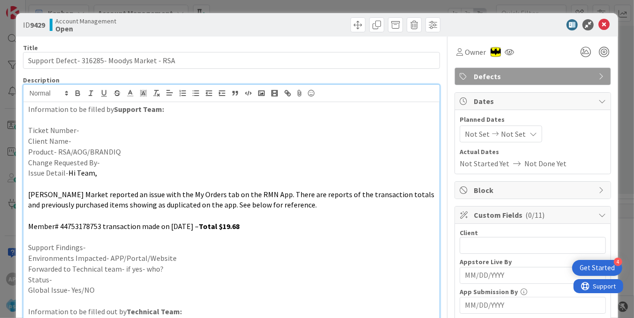
drag, startPoint x: 104, startPoint y: 120, endPoint x: 98, endPoint y: 128, distance: 10.1
click at [104, 120] on p at bounding box center [231, 120] width 407 height 11
click at [98, 128] on p "Ticket Number-" at bounding box center [231, 130] width 407 height 11
click at [94, 144] on p "Client Name-" at bounding box center [231, 141] width 407 height 11
click at [132, 151] on p "Product- RSA/AOG/BRANDIQ" at bounding box center [231, 152] width 407 height 11
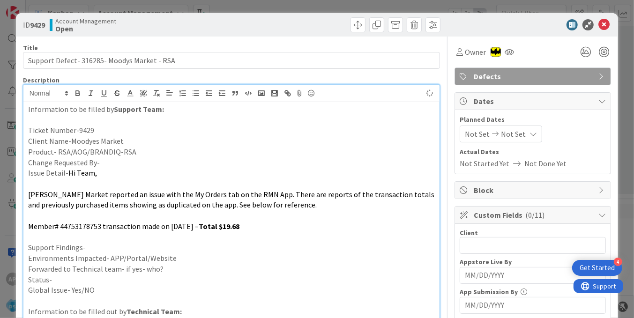
click at [131, 162] on p "Change Requested By-" at bounding box center [231, 163] width 407 height 11
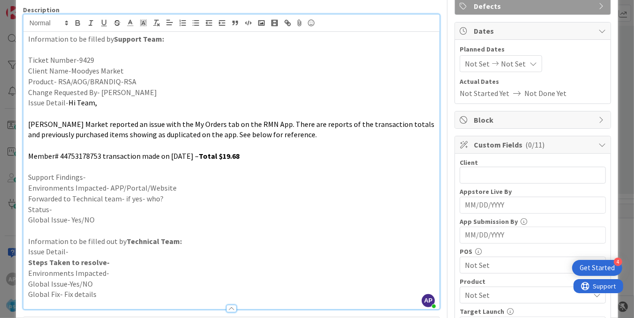
scroll to position [57, 0]
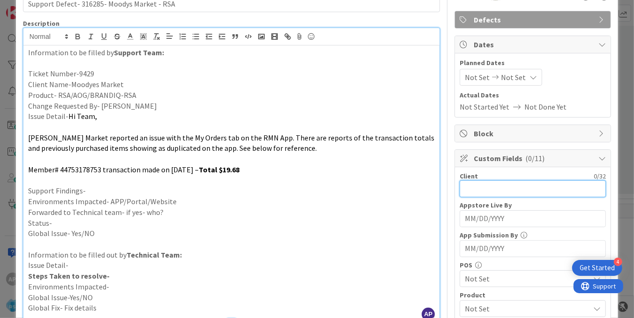
click at [485, 186] on input "text" at bounding box center [533, 188] width 146 height 17
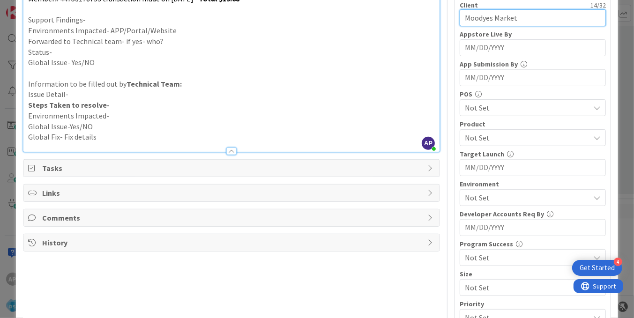
scroll to position [228, 0]
click at [476, 137] on span "Not Set" at bounding box center [527, 137] width 125 height 11
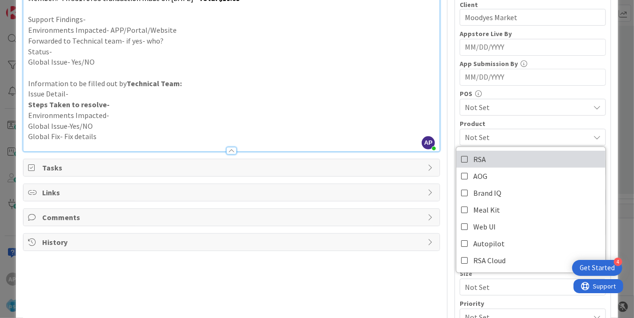
click at [473, 158] on span "RSA" at bounding box center [479, 159] width 13 height 14
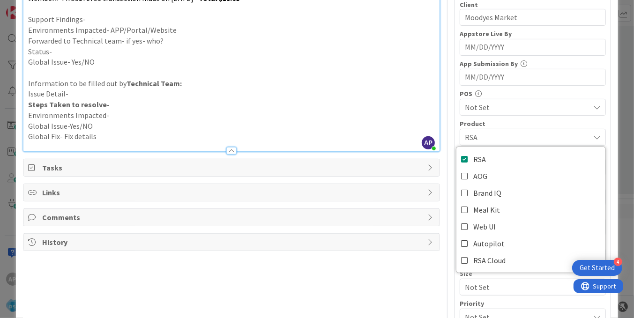
click at [389, 105] on p "Steps Taken to resolve-" at bounding box center [231, 104] width 407 height 11
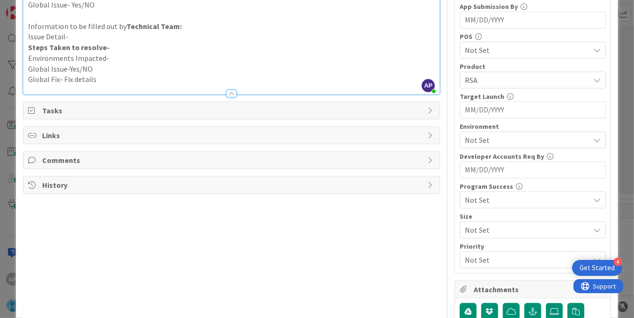
scroll to position [343, 0]
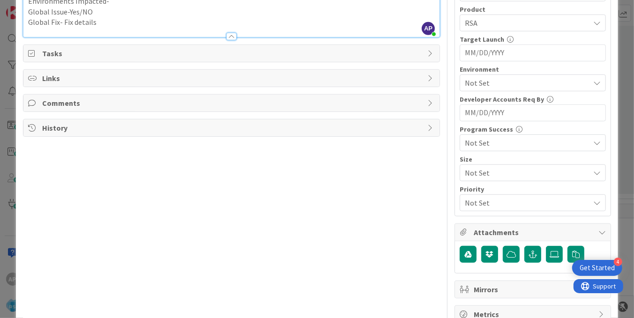
click at [476, 73] on div "Environment Not Set" at bounding box center [533, 78] width 146 height 25
click at [478, 81] on span "Not Set" at bounding box center [527, 82] width 125 height 11
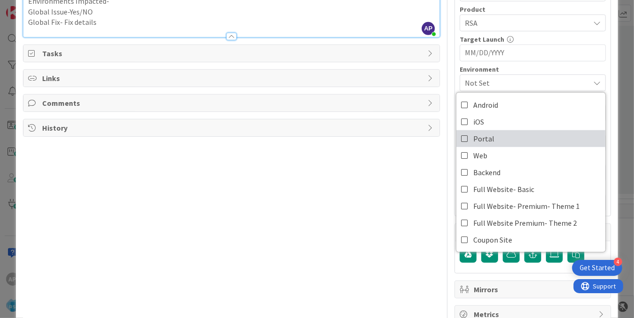
click at [486, 137] on link "Portal" at bounding box center [531, 138] width 149 height 17
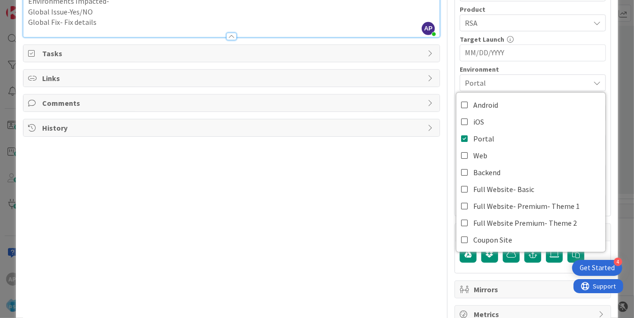
click at [359, 171] on div "Title 43 / 128 Support Defect- 316285- Moodys Market - RSA Description AP Akhil…" at bounding box center [231, 9] width 417 height 630
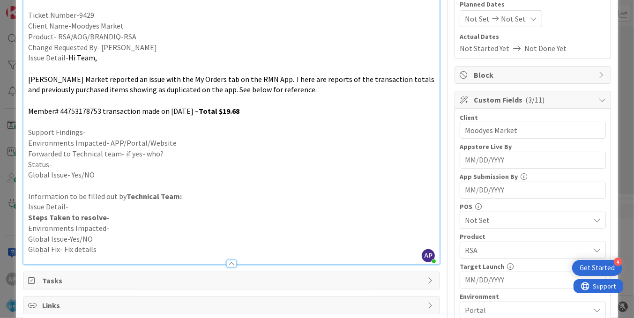
scroll to position [114, 0]
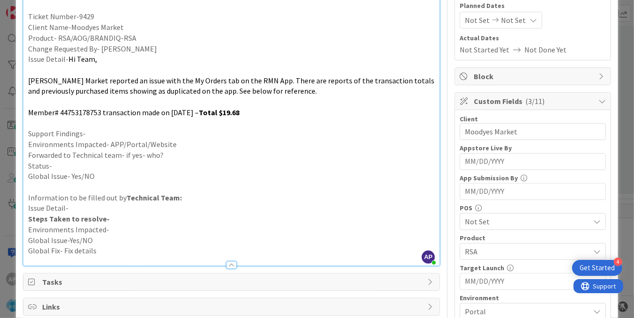
click at [116, 128] on p at bounding box center [231, 123] width 407 height 11
click at [115, 130] on p "Support Findings-" at bounding box center [231, 133] width 407 height 11
click at [131, 133] on p "Support Findings-We have to chck why the Duplicate" at bounding box center [231, 133] width 407 height 11
click at [130, 132] on p "Support Findings-We have to chck why the Duplicate" at bounding box center [231, 133] width 407 height 11
click at [96, 66] on p at bounding box center [231, 70] width 407 height 11
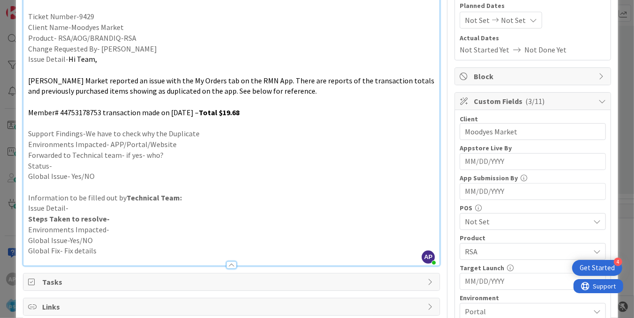
click at [183, 146] on p "Environments Impacted- APP/Portal/Website" at bounding box center [231, 144] width 407 height 11
click at [167, 152] on p "Forwarded to Technical team- if yes- who?" at bounding box center [231, 155] width 407 height 11
click at [58, 169] on p "Status-" at bounding box center [231, 166] width 407 height 11
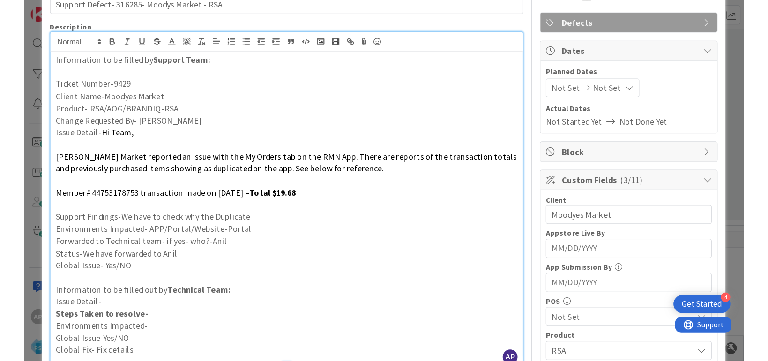
scroll to position [0, 0]
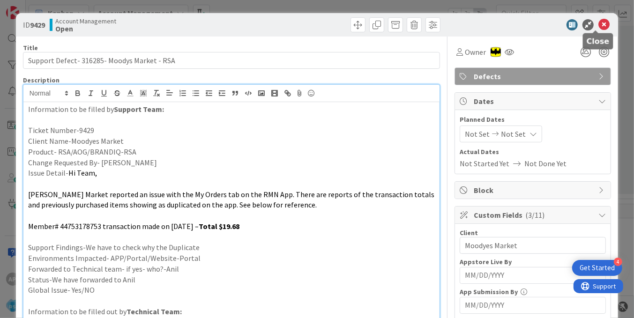
click at [599, 26] on icon at bounding box center [604, 24] width 11 height 11
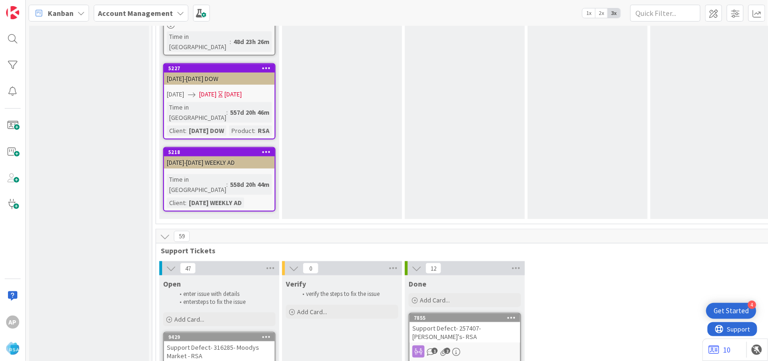
scroll to position [1828, 0]
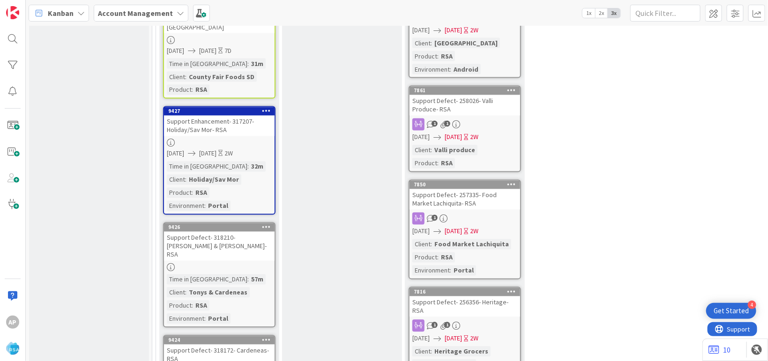
scroll to position [2446, 0]
